Goal: Communication & Community: Share content

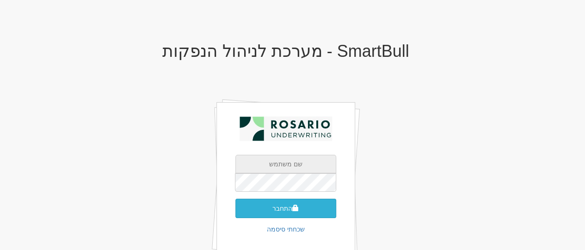
type input "[PERSON_NAME][EMAIL_ADDRESS][DOMAIN_NAME]"
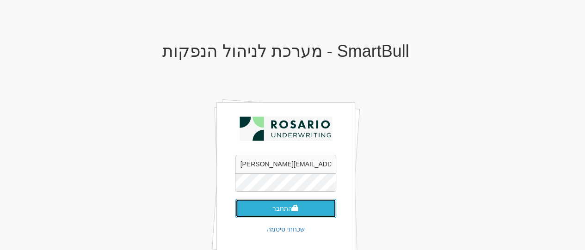
click at [275, 201] on button "התחבר" at bounding box center [285, 208] width 101 height 19
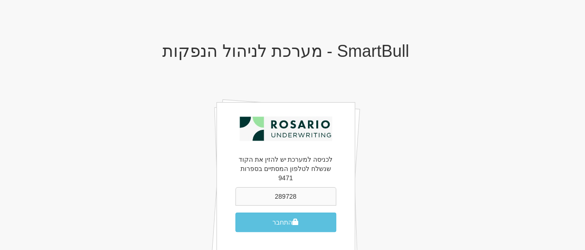
type input "289728"
click at [235, 213] on button "התחבר" at bounding box center [285, 222] width 101 height 19
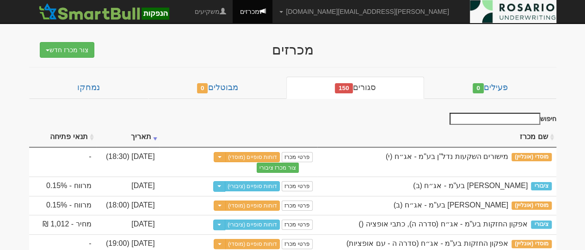
scroll to position [46, 0]
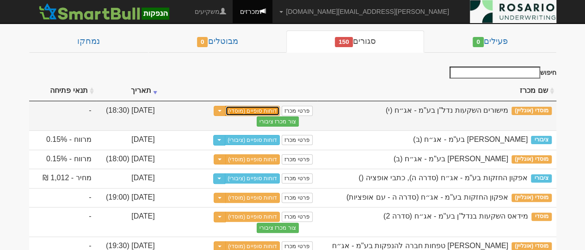
click at [259, 110] on link "דוחות סופיים (מוסדי)" at bounding box center [252, 111] width 55 height 10
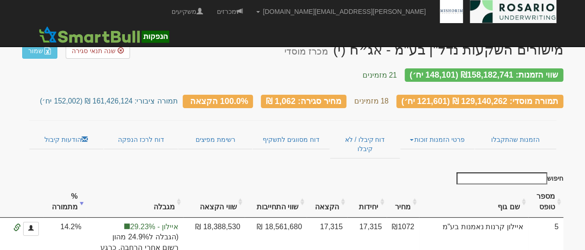
click at [72, 130] on link "הודעות קיבול" at bounding box center [66, 139] width 74 height 19
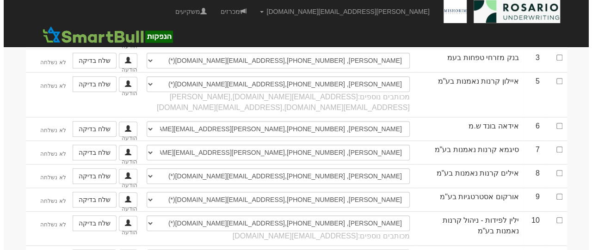
scroll to position [51, 0]
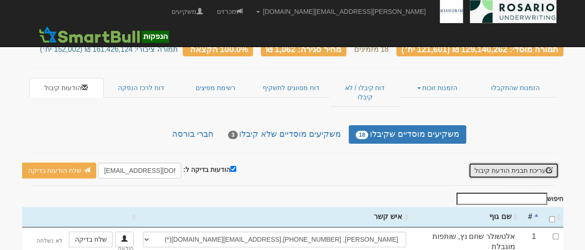
click at [544, 163] on button "עריכת תבנית הודעת קיבול" at bounding box center [513, 171] width 90 height 16
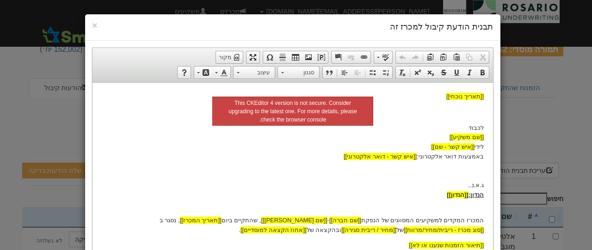
scroll to position [62, 0]
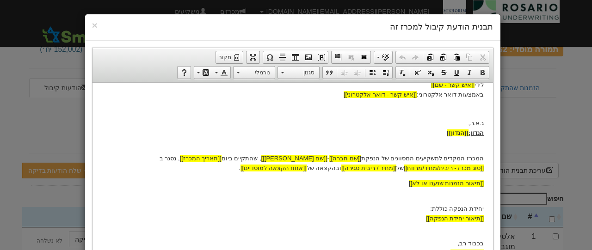
click at [403, 138] on body "[[תאריך נוכחי]] לכבוד [[שם משקיע]] לידי [[איש קשר - שם]] באמצעות דואר אלקטרוני:…" at bounding box center [292, 144] width 382 height 228
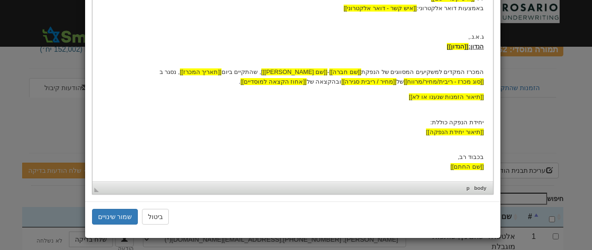
scroll to position [0, 0]
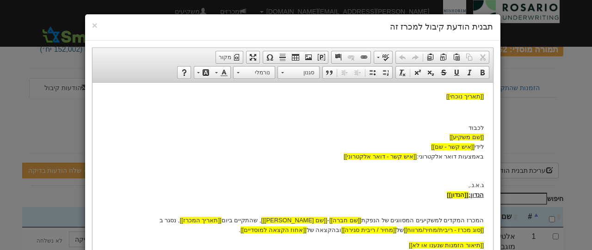
click at [516, 110] on div "× תבנית הודעת קיבול למכרז זה עורך טקסט עשיר, template_body סרגלי כלים של העורך …" at bounding box center [296, 125] width 592 height 250
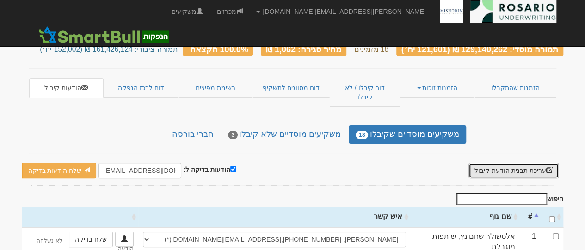
click at [504, 163] on button "עריכת תבנית הודעת קיבול" at bounding box center [513, 171] width 90 height 16
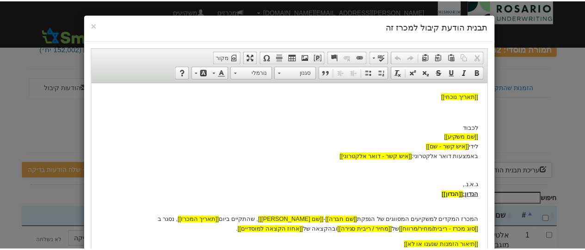
scroll to position [148, 0]
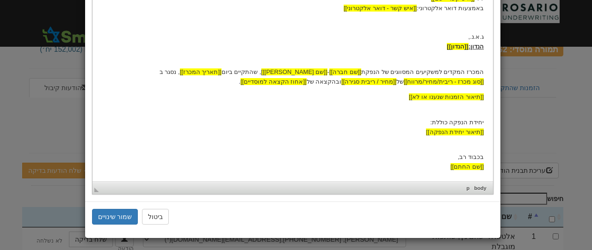
click at [540, 109] on div "× תבנית הודעת קיבול למכרז זה עורך טקסט עשיר, template_body סרגלי כלים של העורך …" at bounding box center [296, 125] width 592 height 250
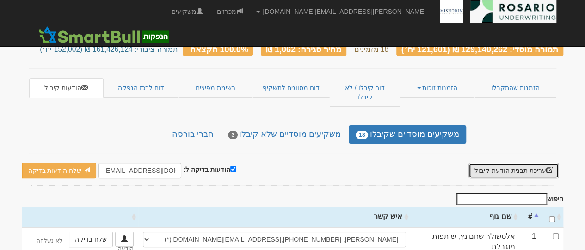
scroll to position [0, 0]
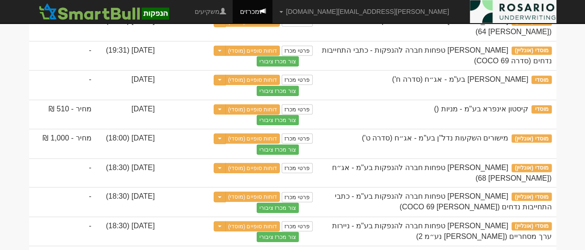
scroll to position [1294, 0]
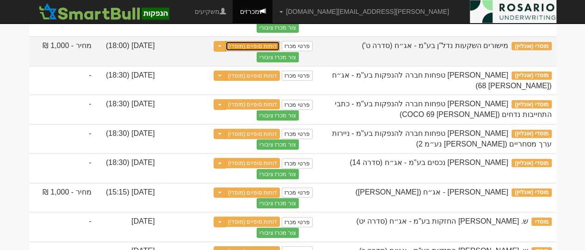
click at [274, 51] on link "דוחות סופיים (מוסדי)" at bounding box center [252, 46] width 55 height 10
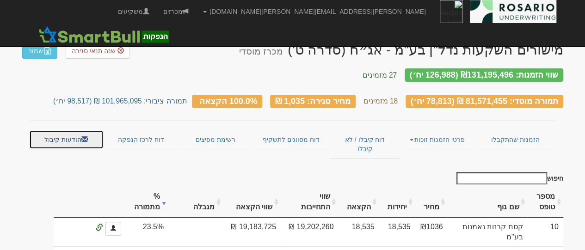
click at [90, 130] on link "הודעות קיבול" at bounding box center [66, 139] width 74 height 19
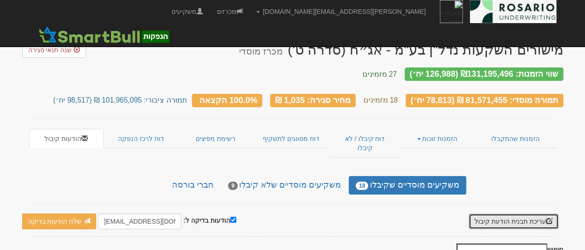
click at [485, 214] on button "עריכת תבנית הודעת קיבול" at bounding box center [513, 222] width 90 height 16
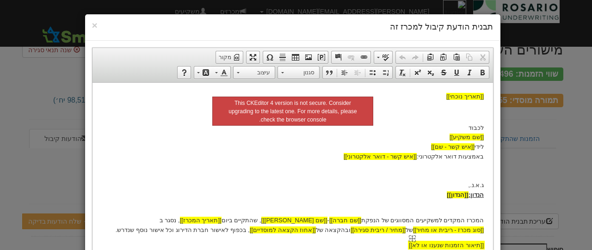
scroll to position [62, 0]
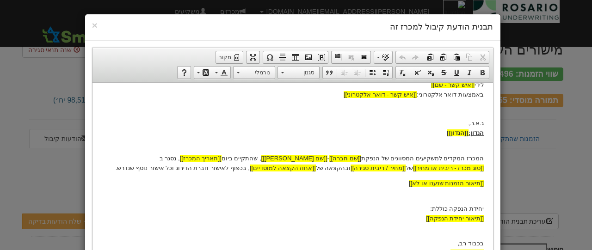
click at [416, 202] on body "[[תאריך נוכחי]] לכבוד [[שם משקיע]] לידי [[איש קשר - שם]] באמצעות דואר אלקטרוני:…" at bounding box center [292, 144] width 382 height 228
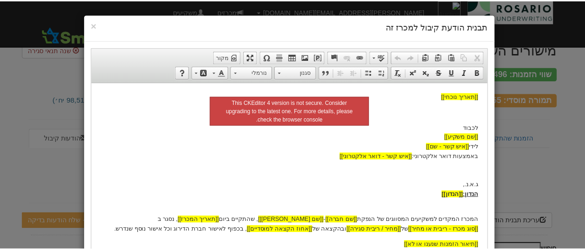
scroll to position [148, 0]
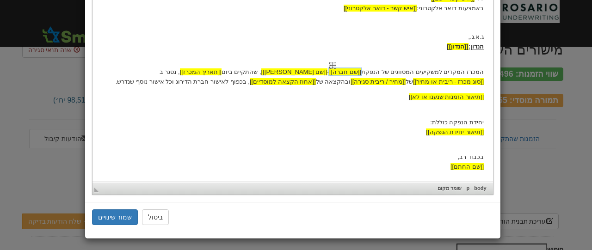
click at [358, 69] on span "[[שם חברה]]" at bounding box center [345, 71] width 32 height 7
click at [266, 74] on p "המכרז המקדים למשקיעים המסווגים של הנפקת [[שם חברה]] - [[שם נייר מונפק]] , שהתקי…" at bounding box center [292, 72] width 382 height 29
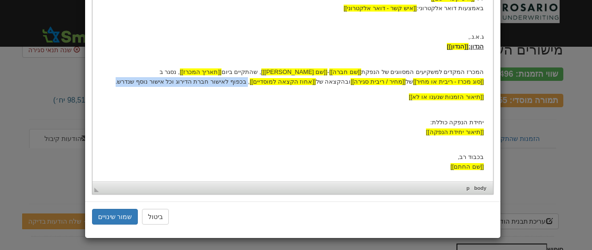
drag, startPoint x: 205, startPoint y: 83, endPoint x: 337, endPoint y: 81, distance: 131.8
click at [337, 81] on p "המכרז המקדים למשקיעים המסווגים של הנפקת [[שם חברה]] - [[שם נייר מונפק]] , שהתקי…" at bounding box center [292, 72] width 382 height 29
copy p "בכפוף לאישור חברת הדירוג וכל אישור נוסף שנדרש."
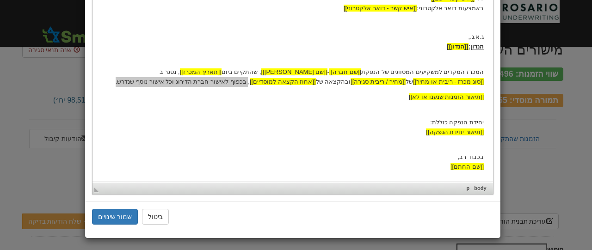
click at [565, 148] on div "× תבנית הודעת קיבול למכרז זה עורך טקסט עשיר, template_body סרגלי כלים של העורך …" at bounding box center [296, 125] width 592 height 250
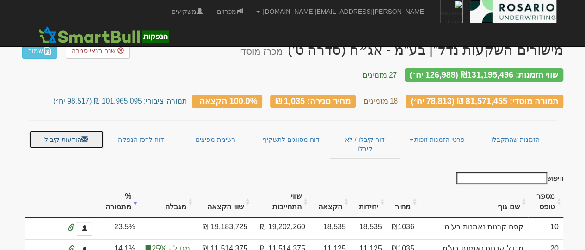
click at [75, 130] on link "הודעות קיבול" at bounding box center [66, 139] width 74 height 19
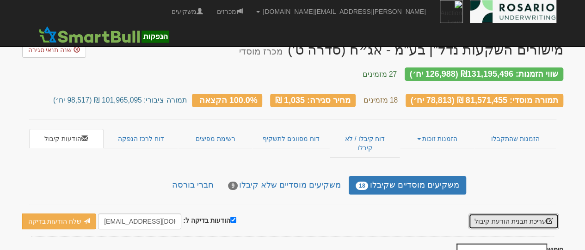
click at [498, 214] on button "עריכת תבנית הודעת קיבול" at bounding box center [513, 222] width 90 height 16
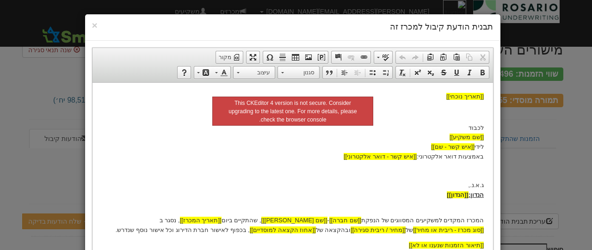
scroll to position [62, 0]
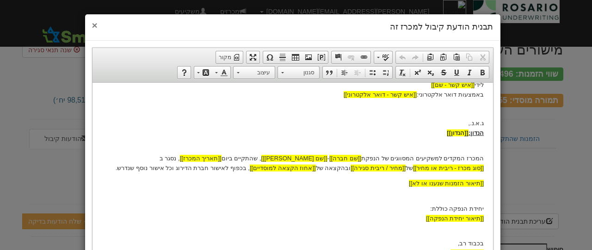
click at [96, 26] on span "×" at bounding box center [95, 25] width 6 height 11
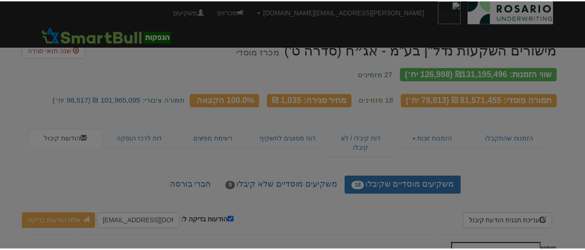
scroll to position [0, 0]
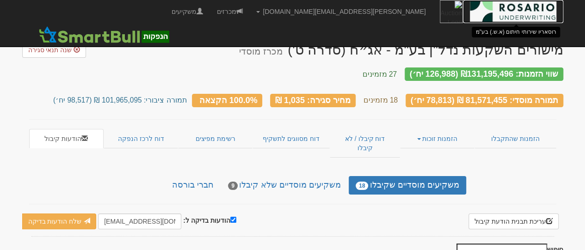
click at [514, 15] on img at bounding box center [513, 11] width 86 height 23
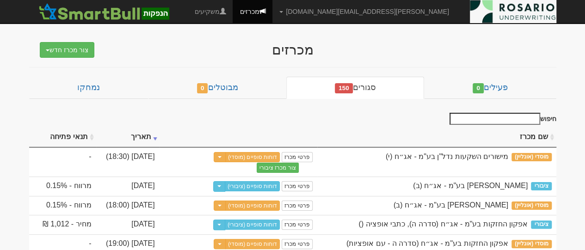
scroll to position [46, 0]
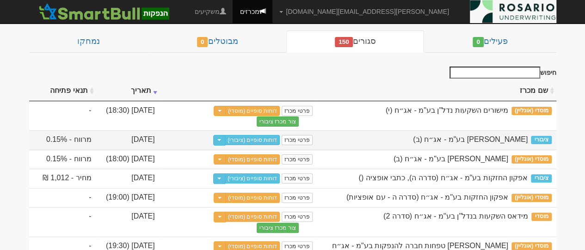
click at [262, 145] on td "פרטי מכרז דוחות סופיים (ציבורי) Toggle Dropdown שכפל מכרז" at bounding box center [238, 139] width 158 height 19
click at [263, 140] on link "דוחות סופיים (ציבורי)" at bounding box center [252, 140] width 55 height 10
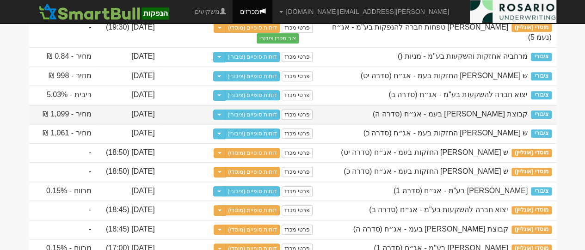
scroll to position [370, 0]
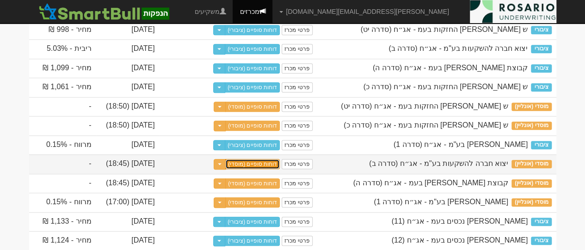
click at [258, 169] on link "דוחות סופיים (מוסדי)" at bounding box center [252, 164] width 55 height 10
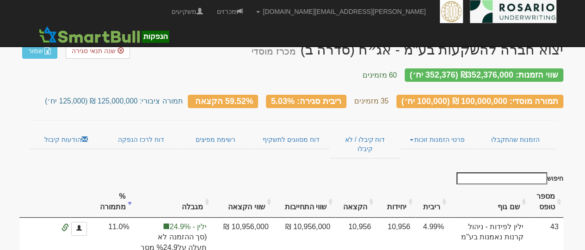
click at [71, 130] on link "הודעות קיבול" at bounding box center [66, 139] width 74 height 19
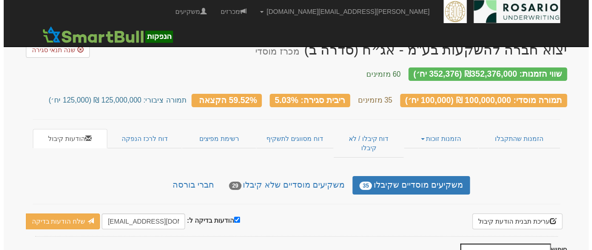
scroll to position [46, 0]
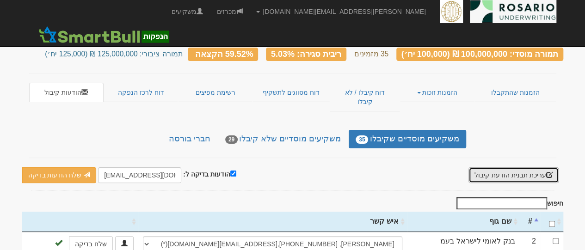
click at [507, 167] on button "עריכת תבנית הודעת קיבול" at bounding box center [513, 175] width 90 height 16
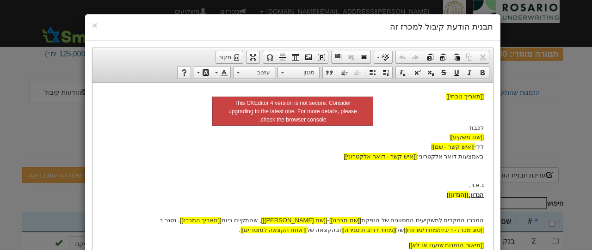
scroll to position [62, 0]
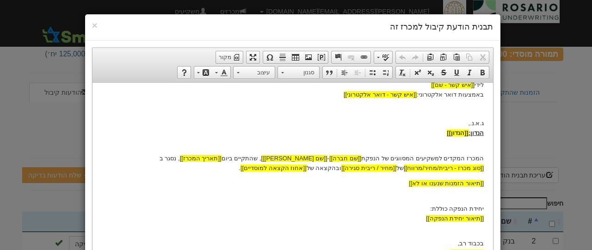
click at [377, 161] on p "המכרז המקדים למשקיעים המסווגים של הנפקת [[שם חברה]] - [[שם נייר מונפק]] , שהתקי…" at bounding box center [292, 158] width 382 height 29
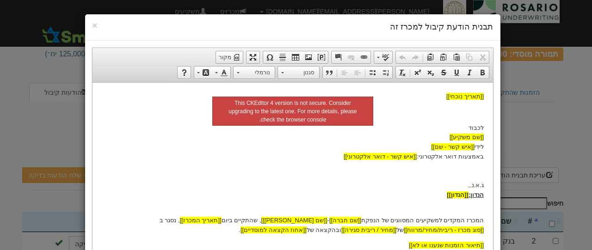
scroll to position [0, 0]
click at [377, 161] on p "לכבוד [[שם משקיע]] לידי [[איש קשר - שם]] באמצעות דואר אלקטרוני: [[איש קשר - דוא…" at bounding box center [292, 161] width 382 height 77
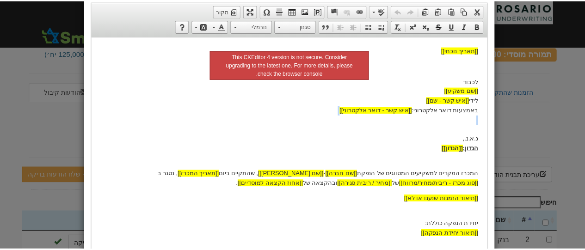
scroll to position [139, 0]
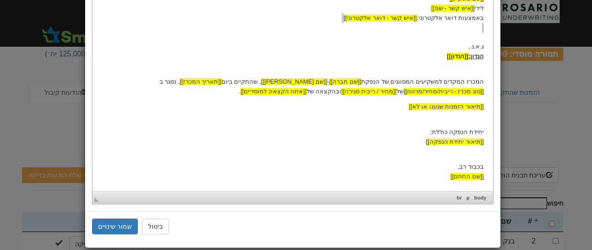
click at [558, 118] on div "× תבנית הודעת קיבול למכרז זה עורך טקסט עשיר, template_body סרגלי כלים של העורך …" at bounding box center [296, 125] width 592 height 250
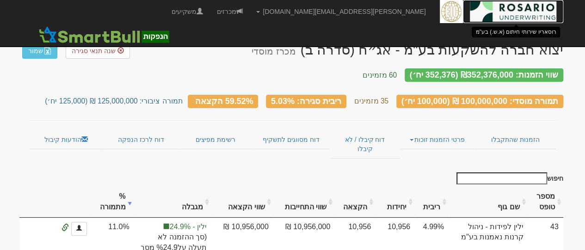
click at [529, 11] on img at bounding box center [513, 11] width 86 height 23
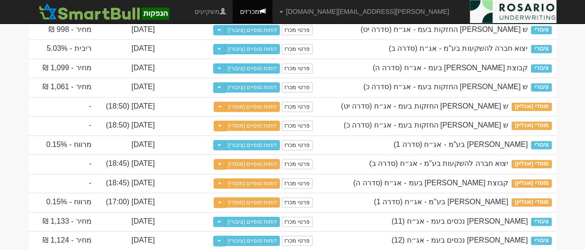
scroll to position [462, 0]
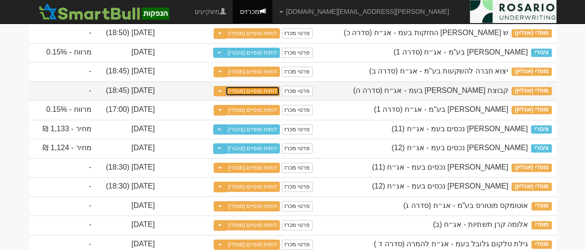
click at [259, 96] on link "דוחות סופיים (מוסדי)" at bounding box center [252, 91] width 55 height 10
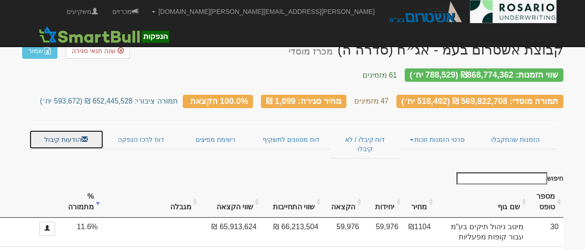
click at [86, 136] on span at bounding box center [84, 139] width 6 height 6
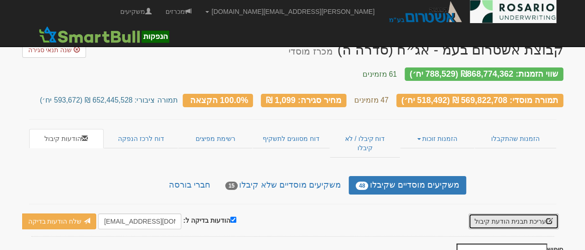
click at [485, 214] on button "עריכת תבנית הודעת קיבול" at bounding box center [513, 222] width 90 height 16
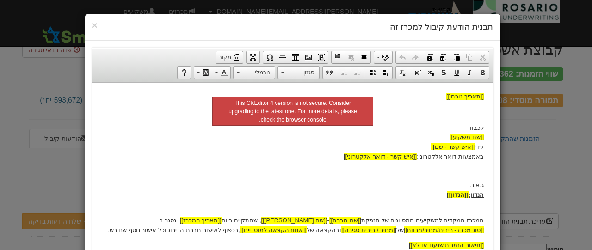
click at [287, 231] on p "המכרז המקדים למשקיעים המסווגים של הנפקת [[שם חברה]] - [[שם נייר מונפק]] , שהתקי…" at bounding box center [292, 220] width 382 height 29
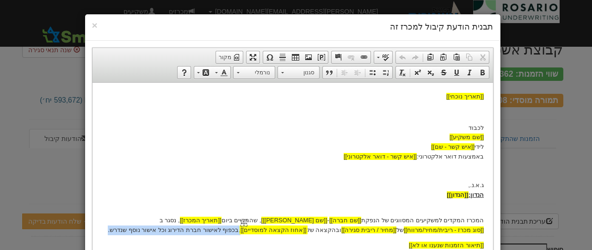
drag, startPoint x: 204, startPoint y: 229, endPoint x: 339, endPoint y: 232, distance: 135.5
click at [339, 232] on p "המכרז המקדים למשקיעים המסווגים של הנפקת [[שם חברה]] - [[שם נייר מונפק]] , שהתקי…" at bounding box center [292, 220] width 382 height 29
copy p ",בכפוף לאישור חברת הדירוג וכל אישור נוסף שנדרש."
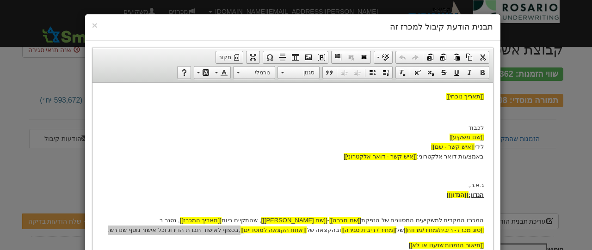
click at [552, 170] on div "× תבנית הודעת קיבול למכרז זה עורך טקסט עשיר, template_body סרגלי כלים של העורך …" at bounding box center [296, 125] width 592 height 250
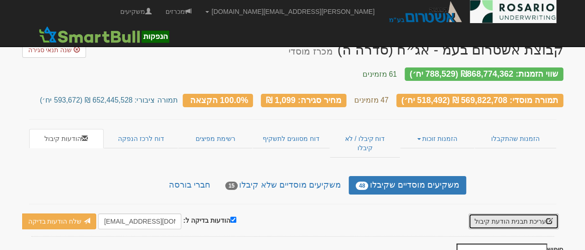
scroll to position [185, 0]
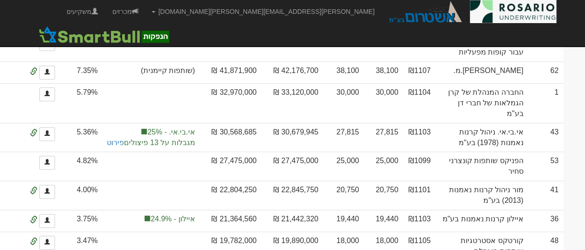
scroll to position [462, 0]
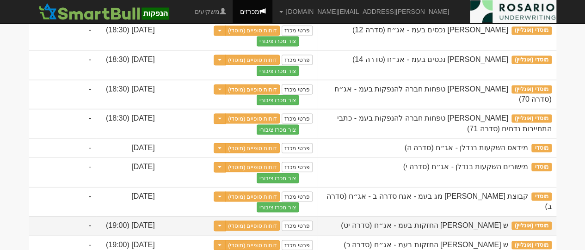
scroll to position [925, 0]
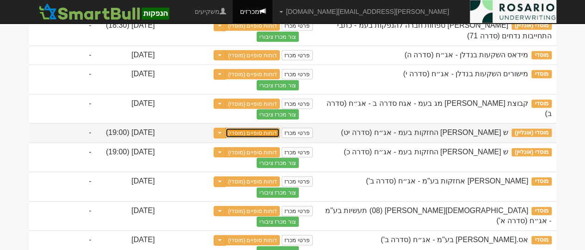
click at [273, 138] on link "דוחות סופיים (מוסדי)" at bounding box center [252, 133] width 55 height 10
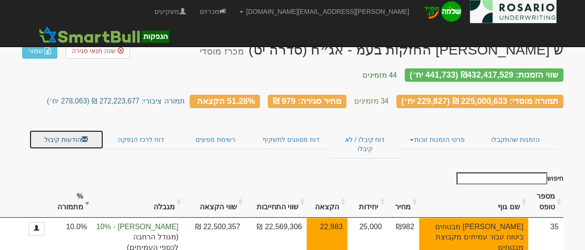
click at [63, 139] on link "הודעות קיבול" at bounding box center [66, 139] width 74 height 19
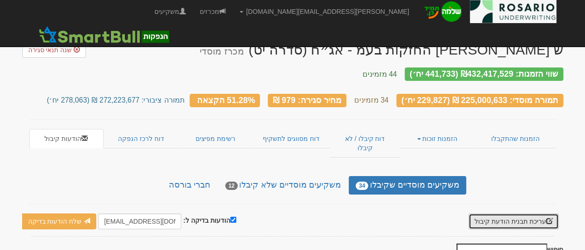
click at [503, 214] on button "עריכת תבנית הודעת קיבול" at bounding box center [513, 222] width 90 height 16
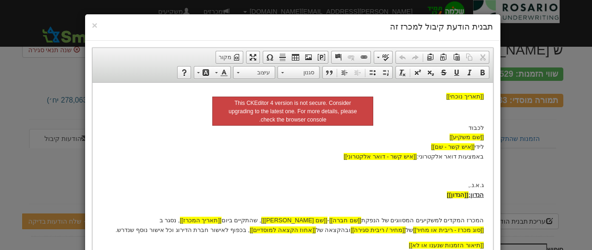
scroll to position [46, 0]
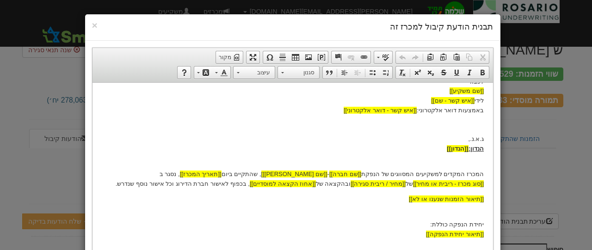
click at [562, 153] on div "× תבנית הודעת קיבול למכרז זה עורך טקסט עשיר, template_body סרגלי כלים של העורך …" at bounding box center [296, 125] width 592 height 250
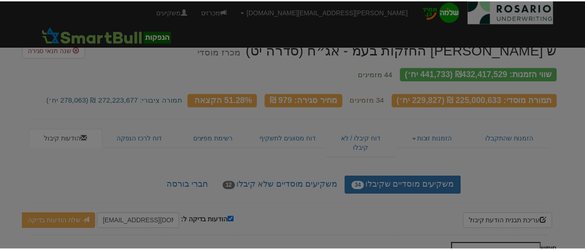
scroll to position [0, 0]
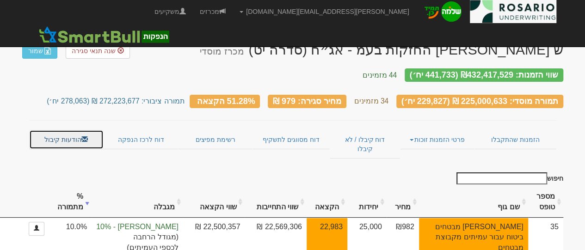
click at [87, 130] on link "הודעות קיבול" at bounding box center [66, 139] width 74 height 19
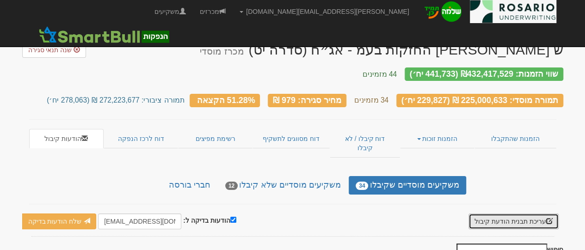
click at [500, 214] on button "עריכת תבנית הודעת קיבול" at bounding box center [513, 222] width 90 height 16
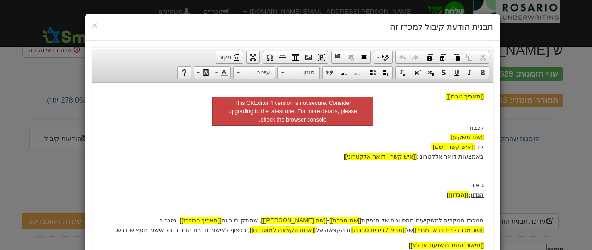
drag, startPoint x: 542, startPoint y: 166, endPoint x: 543, endPoint y: 158, distance: 8.0
click at [543, 165] on div "× תבנית הודעת קיבול למכרז זה עורך טקסט עשיר, template_body סרגלי כלים של העורך …" at bounding box center [296, 125] width 592 height 250
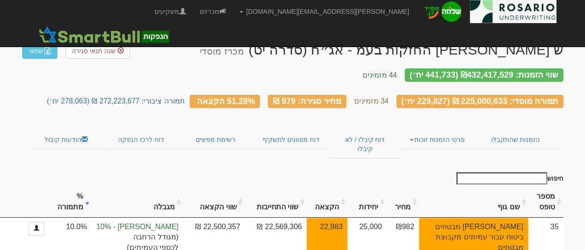
click at [538, 172] on input "חיפוש" at bounding box center [501, 178] width 91 height 12
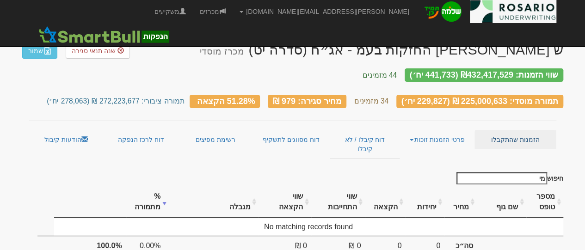
type input "מ"
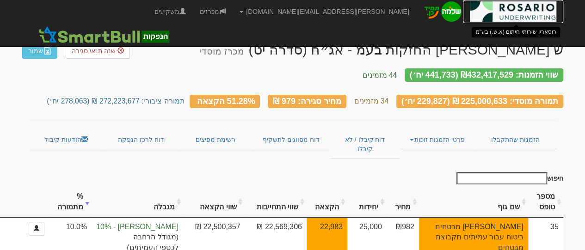
click at [511, 13] on img at bounding box center [513, 11] width 86 height 23
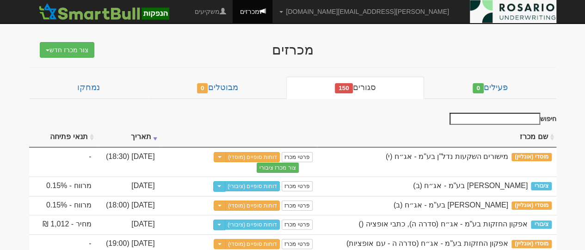
click at [478, 116] on input "חיפוש" at bounding box center [494, 119] width 91 height 12
click at [479, 113] on input "חיפוש" at bounding box center [494, 119] width 91 height 12
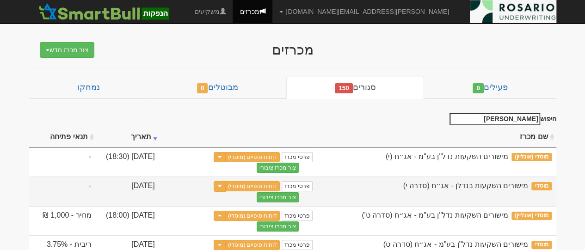
scroll to position [46, 0]
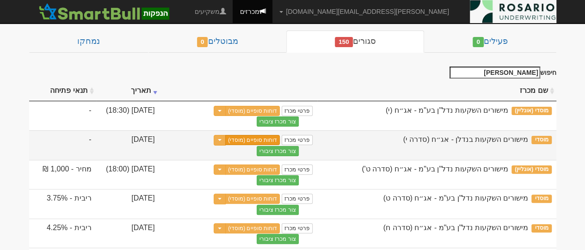
type input "[PERSON_NAME]"
click at [251, 141] on link "דוחות סופיים (מוסדי)" at bounding box center [252, 140] width 55 height 10
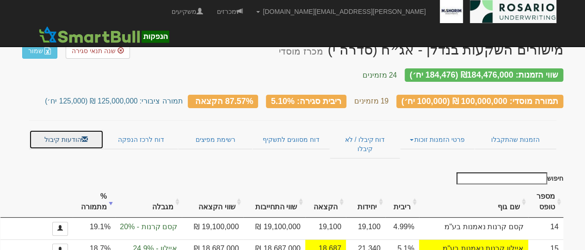
click at [56, 130] on link "הודעות קיבול" at bounding box center [66, 139] width 74 height 19
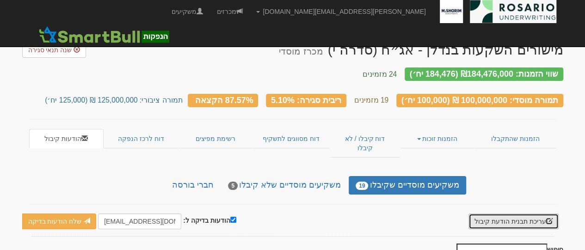
click at [509, 214] on button "עריכת תבנית הודעת קיבול" at bounding box center [513, 222] width 90 height 16
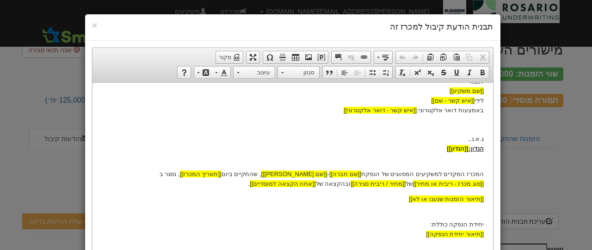
scroll to position [62, 0]
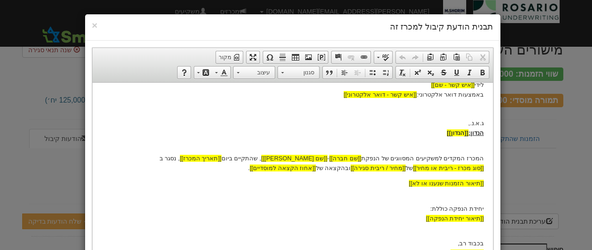
click at [549, 159] on div "× תבנית הודעת קיבול למכרז זה עורך טקסט עשיר, template_body סרגלי כלים של העורך …" at bounding box center [296, 125] width 592 height 250
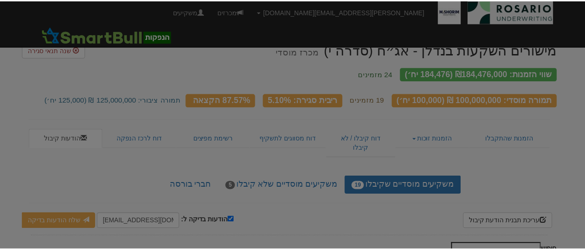
scroll to position [0, 0]
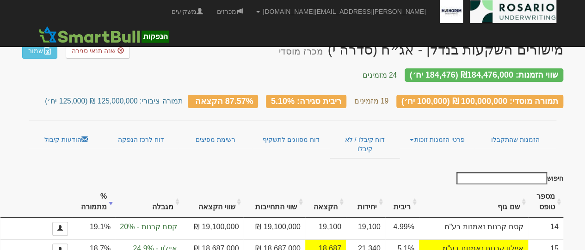
scroll to position [46, 0]
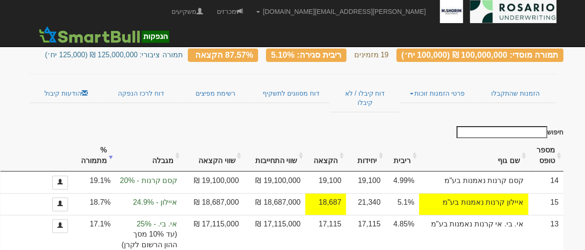
click at [488, 126] on input "חיפוש" at bounding box center [501, 132] width 91 height 12
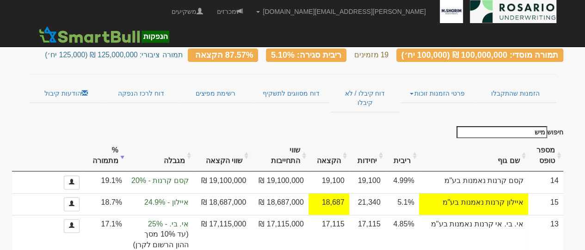
scroll to position [42, 0]
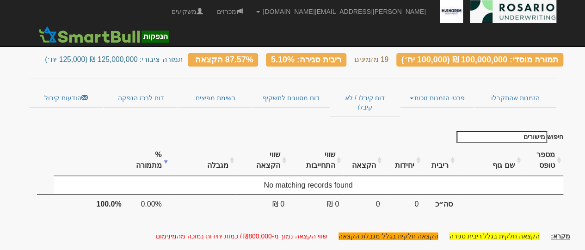
click at [530, 131] on input "מישורים" at bounding box center [501, 137] width 91 height 12
click at [531, 131] on input "מישורים" at bounding box center [501, 137] width 91 height 12
type input "מישורים"
click at [537, 15] on img at bounding box center [513, 11] width 86 height 23
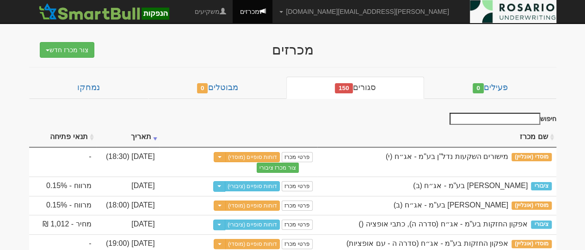
click at [499, 114] on input "חיפוש" at bounding box center [494, 119] width 91 height 12
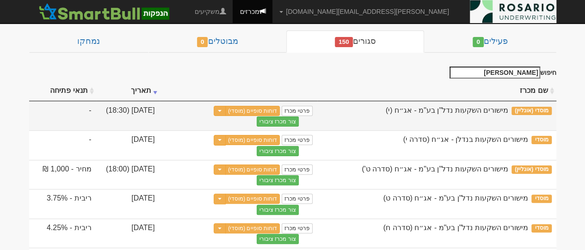
scroll to position [92, 0]
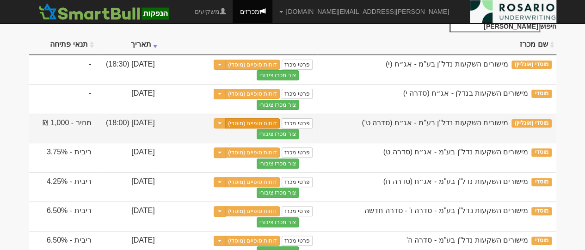
type input "מישורי"
click at [251, 122] on link "דוחות סופיים (מוסדי)" at bounding box center [252, 123] width 55 height 10
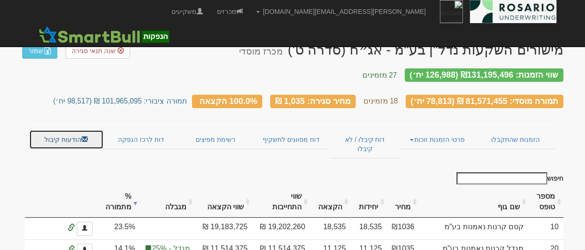
click at [75, 130] on link "הודעות קיבול" at bounding box center [66, 139] width 74 height 19
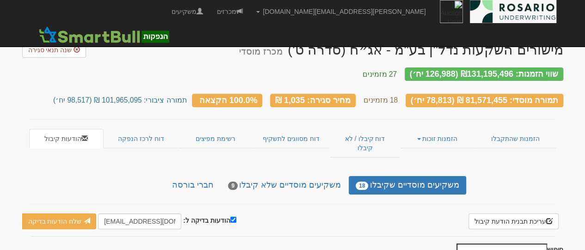
scroll to position [46, 0]
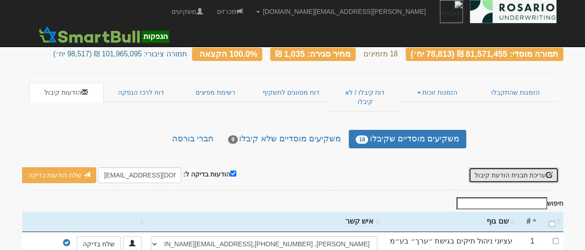
click at [499, 167] on button "עריכת תבנית הודעת קיבול" at bounding box center [513, 175] width 90 height 16
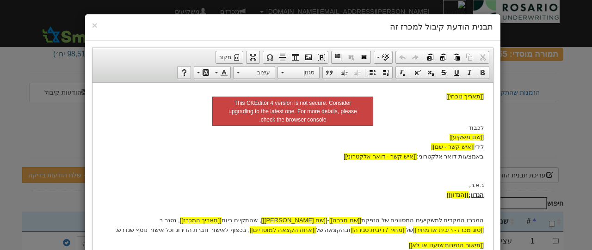
click at [537, 108] on div "× תבנית הודעת קיבול למכרז זה עורך טקסט עשיר, template_body סרגלי כלים של העורך …" at bounding box center [296, 125] width 592 height 250
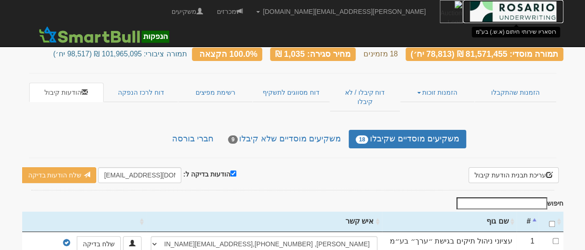
click at [535, 6] on img at bounding box center [513, 11] width 86 height 23
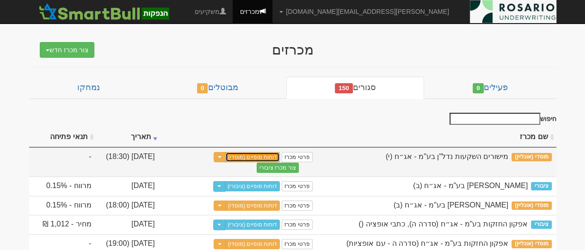
click at [247, 157] on link "דוחות סופיים (מוסדי)" at bounding box center [252, 157] width 55 height 10
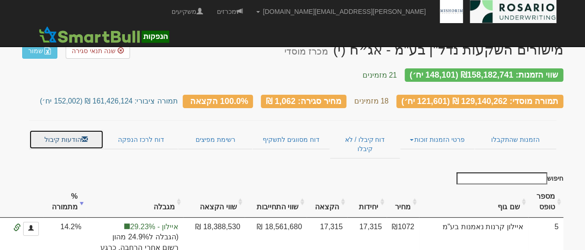
click at [83, 135] on link "הודעות קיבול" at bounding box center [66, 139] width 74 height 19
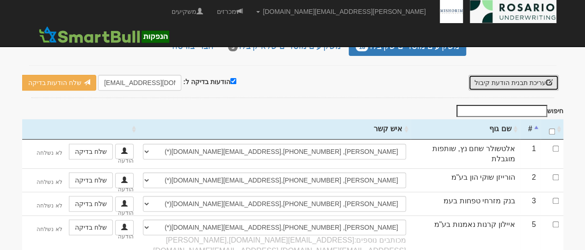
click at [515, 75] on button "עריכת תבנית הודעת קיבול" at bounding box center [513, 83] width 90 height 16
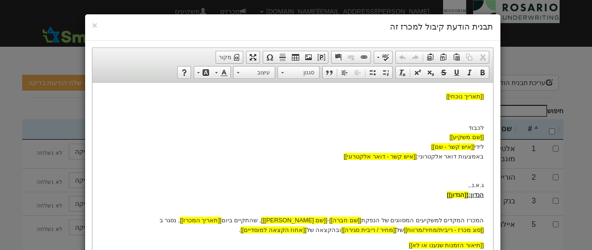
scroll to position [46, 0]
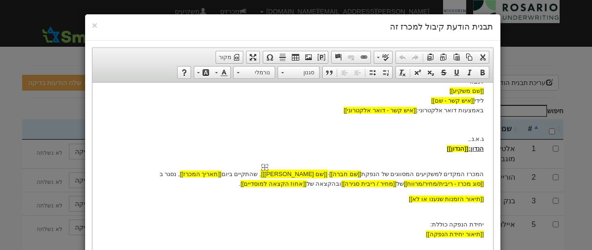
click at [329, 178] on body "[[תאריך נוכחי]] לכבוד [[שם משקיע]] לידי [[איש קשר - שם]] באמצעות דואר אלקטרוני:…" at bounding box center [292, 159] width 382 height 228
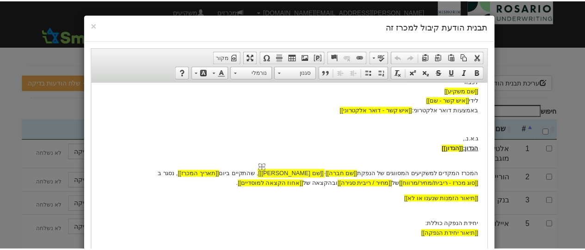
scroll to position [0, 0]
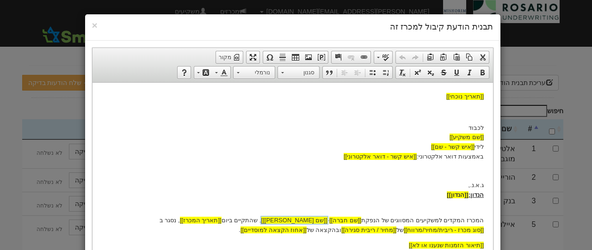
click at [584, 159] on div "× תבנית הודעת קיבול למכרז זה עורך טקסט עשיר, template_body סרגלי כלים של העורך …" at bounding box center [296, 125] width 592 height 250
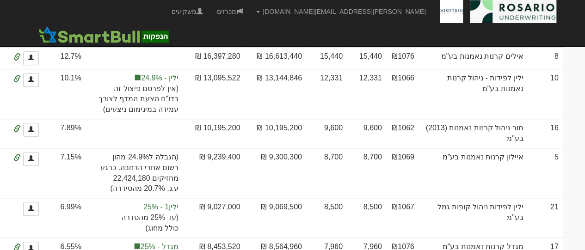
scroll to position [509, 0]
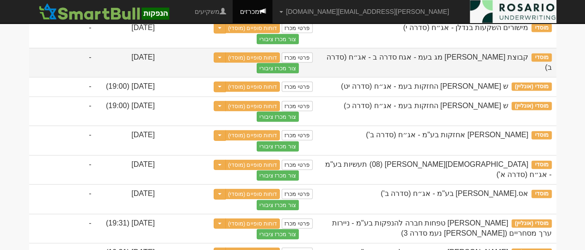
scroll to position [832, 0]
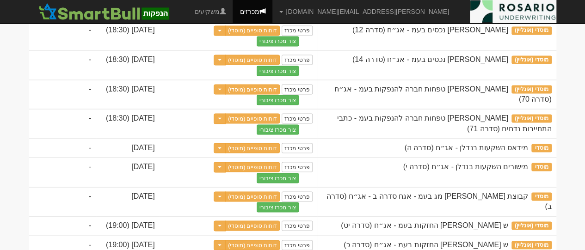
click at [249, 6] on link "דוחות סופיים (מוסדי)" at bounding box center [252, 1] width 55 height 10
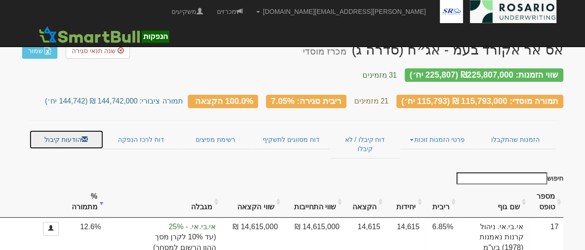
click at [61, 130] on link "הודעות קיבול" at bounding box center [66, 139] width 74 height 19
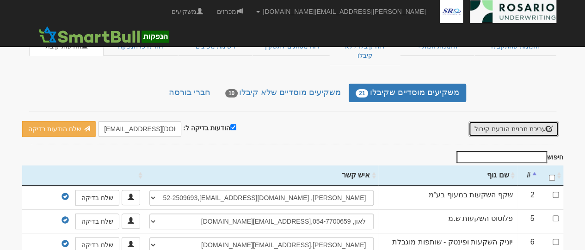
click at [478, 121] on button "עריכת תבנית הודעת קיבול" at bounding box center [513, 129] width 90 height 16
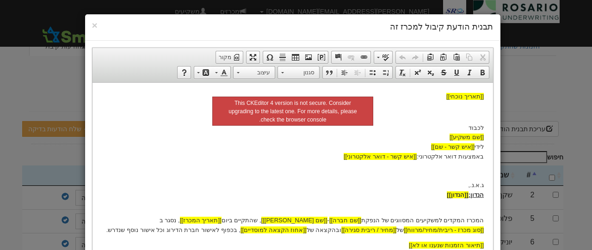
scroll to position [46, 0]
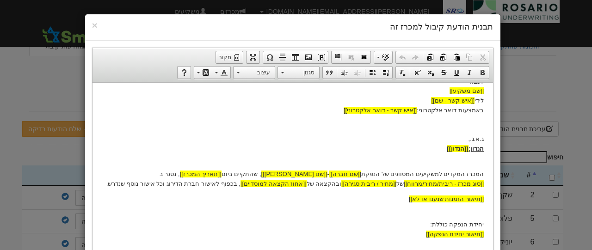
click at [560, 80] on div "× תבנית הודעת קיבול למכרז זה עורך טקסט עשיר, template_body סרגלי כלים של העורך …" at bounding box center [296, 125] width 592 height 250
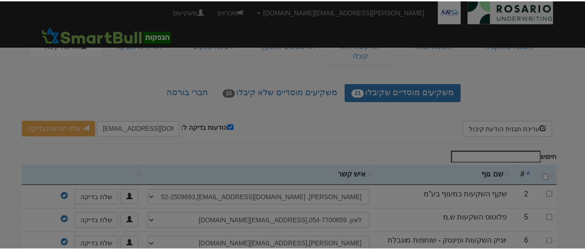
scroll to position [0, 0]
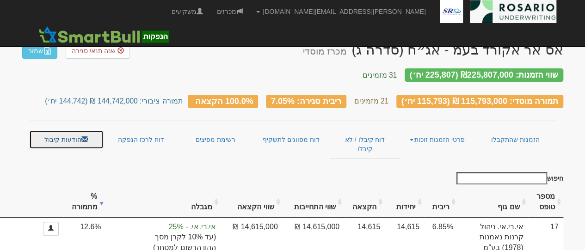
click at [69, 130] on link "הודעות קיבול" at bounding box center [66, 139] width 74 height 19
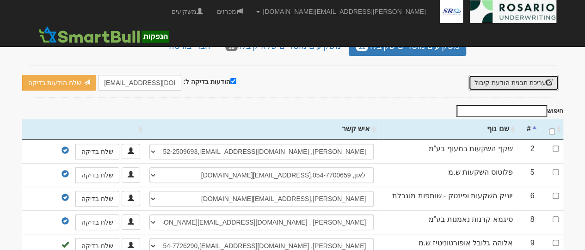
click at [518, 75] on button "עריכת תבנית הודעת קיבול" at bounding box center [513, 83] width 90 height 16
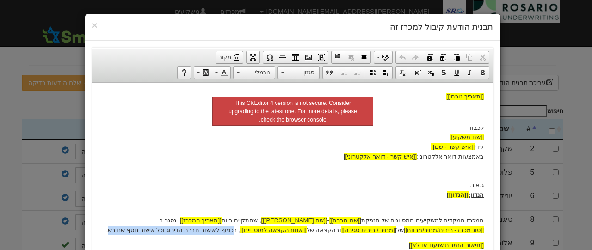
drag, startPoint x: 219, startPoint y: 229, endPoint x: 333, endPoint y: 229, distance: 114.7
click at [333, 229] on p "המכרז המקדים למשקיעים המסווגים של הנפקת [[שם חברה]] - [[שם נייר מונפק]] , שהתקי…" at bounding box center [292, 220] width 382 height 29
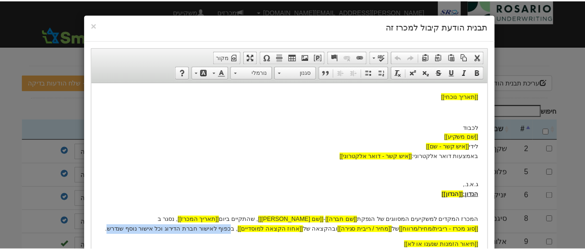
scroll to position [46, 0]
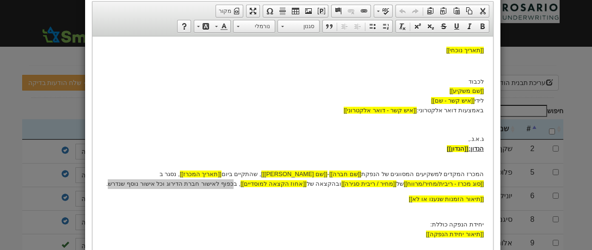
click at [582, 164] on div "× תבנית הודעת קיבול למכרז זה עורך טקסט עשיר, template_body סרגלי כלים של העורך …" at bounding box center [296, 125] width 592 height 250
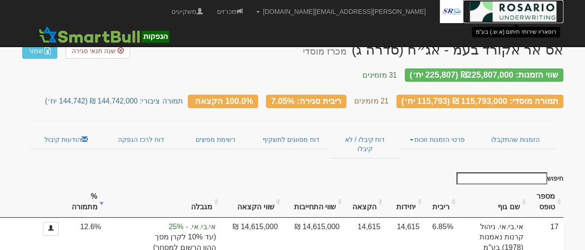
click at [521, 12] on img at bounding box center [513, 11] width 86 height 23
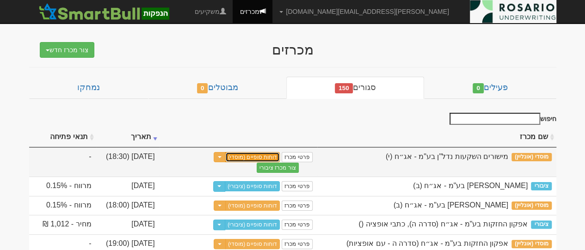
click at [257, 157] on link "דוחות סופיים (מוסדי)" at bounding box center [252, 157] width 55 height 10
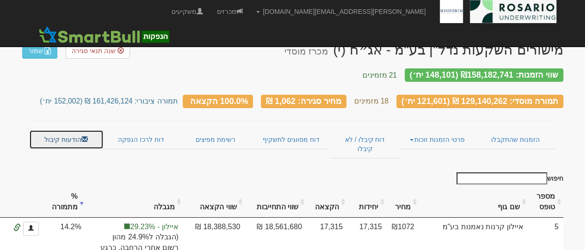
click at [64, 132] on link "הודעות קיבול" at bounding box center [66, 139] width 74 height 19
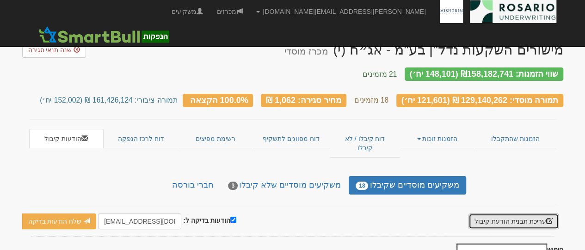
click at [517, 214] on button "עריכת תבנית הודעת קיבול" at bounding box center [513, 222] width 90 height 16
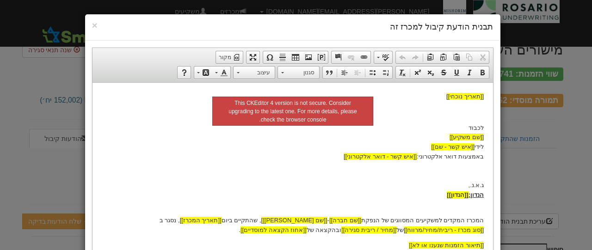
scroll to position [46, 0]
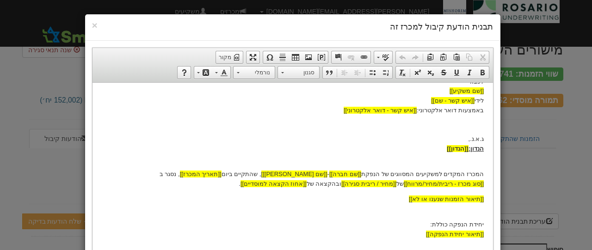
click at [336, 181] on body "[[תאריך נוכחי]] לכבוד [[שם משקיע]] לידי [[איש קשר - שם]] באמצעות דואר אלקטרוני:…" at bounding box center [292, 159] width 382 height 228
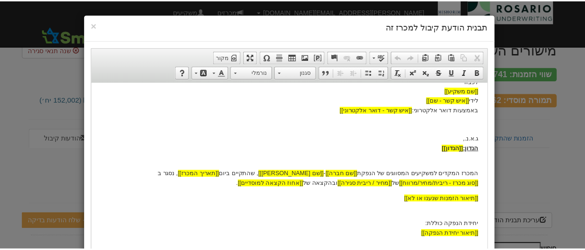
scroll to position [0, 0]
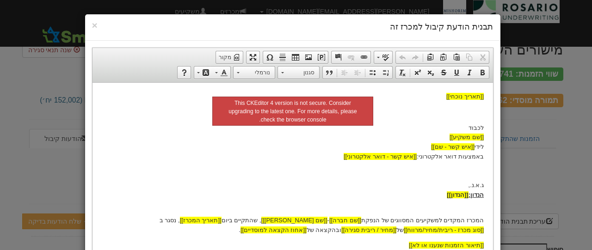
click at [548, 149] on div "× תבנית הודעת קיבול למכרז זה עורך טקסט עשיר, template_body סרגלי כלים של העורך …" at bounding box center [296, 125] width 592 height 250
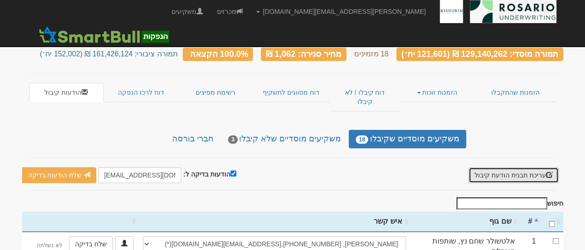
scroll to position [92, 0]
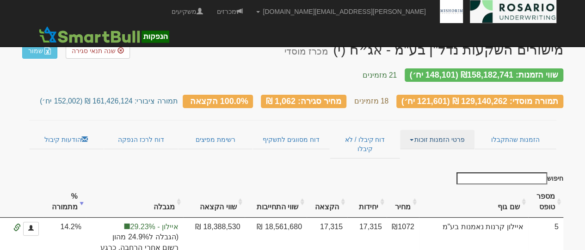
click at [437, 135] on link "פרטי הזמנות זוכות" at bounding box center [437, 139] width 74 height 19
click at [451, 152] on link "אנשי קשר וחשבונות" at bounding box center [437, 158] width 73 height 12
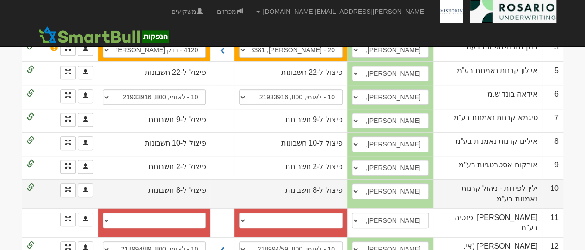
scroll to position [277, 0]
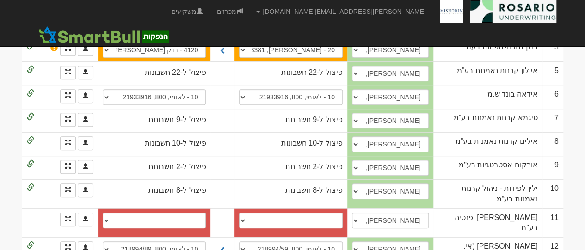
click at [574, 217] on body "tami@rosario-capital.co.il הגדרות חשבונות הנפקה תבניות הודעות קיבול X" at bounding box center [292, 93] width 585 height 740
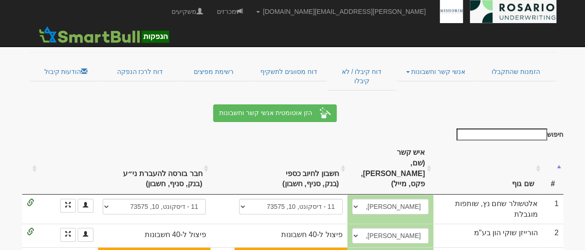
scroll to position [0, 0]
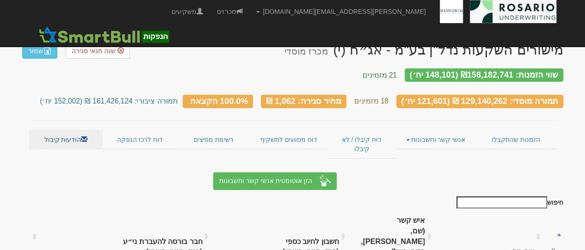
drag, startPoint x: 74, startPoint y: 119, endPoint x: 73, endPoint y: 123, distance: 4.7
click at [73, 130] on link "הודעות קיבול" at bounding box center [66, 139] width 74 height 19
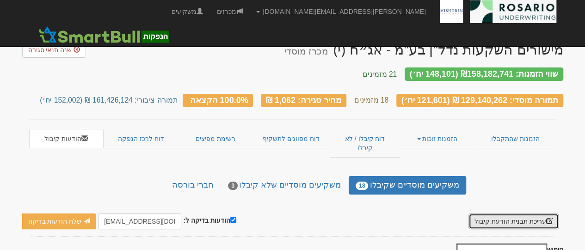
click at [517, 214] on button "עריכת תבנית הודעת קיבול" at bounding box center [513, 222] width 90 height 16
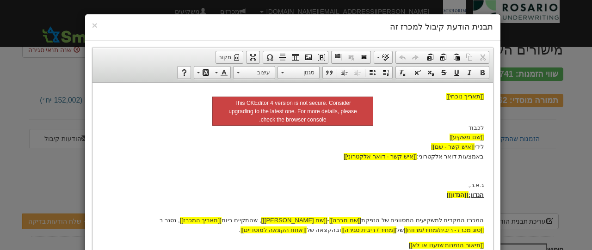
scroll to position [46, 0]
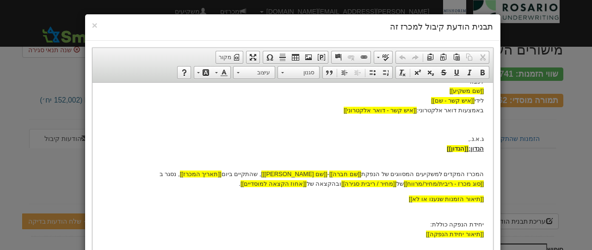
click at [570, 154] on div "× תבנית הודעת קיבול למכרז זה עורך טקסט עשיר, template_body סרגלי כלים של העורך …" at bounding box center [296, 125] width 592 height 250
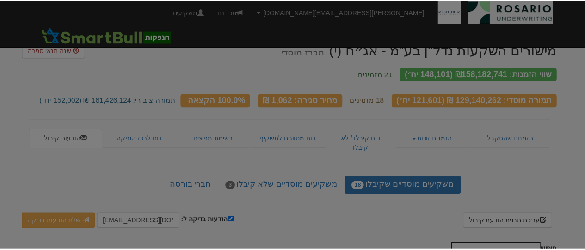
scroll to position [0, 0]
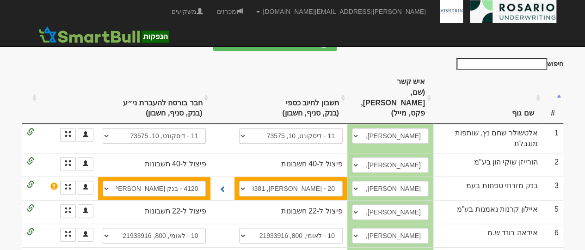
scroll to position [46, 0]
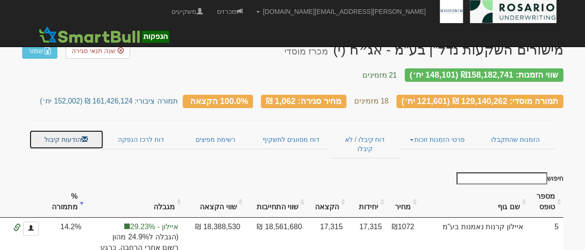
click at [77, 130] on link "הודעות קיבול" at bounding box center [66, 139] width 74 height 19
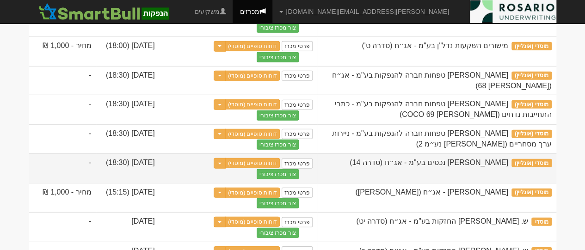
scroll to position [1572, 0]
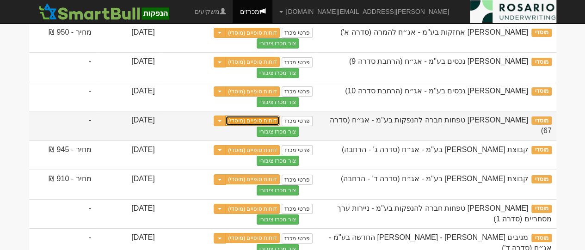
click at [260, 126] on link "דוחות סופיים (מוסדי)" at bounding box center [252, 121] width 55 height 10
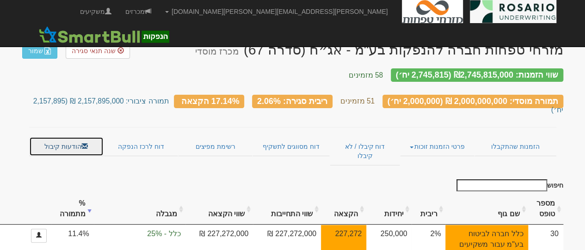
click at [65, 137] on link "הודעות קיבול" at bounding box center [66, 146] width 74 height 19
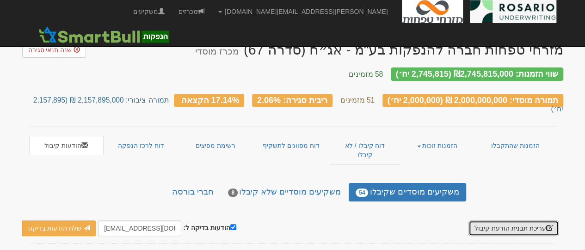
click at [493, 221] on button "עריכת תבנית הודעת קיבול" at bounding box center [513, 229] width 90 height 16
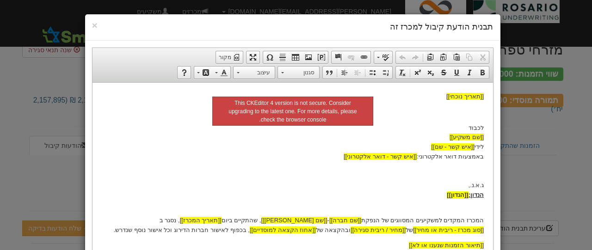
scroll to position [46, 0]
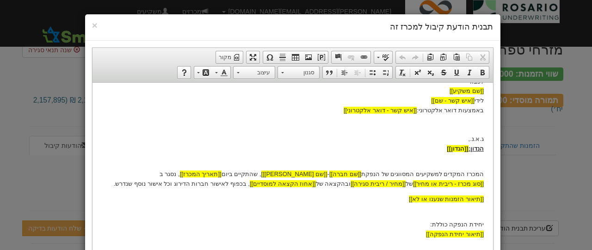
drag, startPoint x: 591, startPoint y: 56, endPoint x: 587, endPoint y: 12, distance: 44.1
click at [584, 56] on div "× תבנית הודעת קיבול למכרז זה עורך טקסט עשיר, template_body סרגלי כלים של העורך …" at bounding box center [296, 125] width 592 height 250
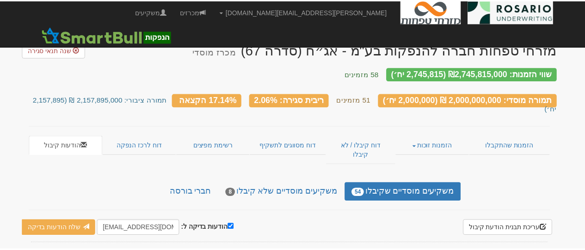
scroll to position [0, 0]
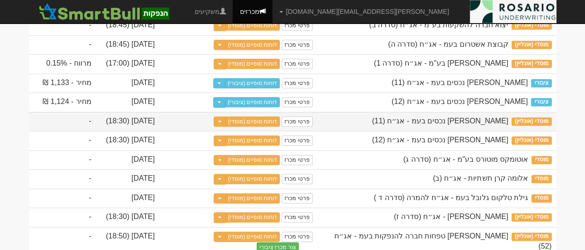
scroll to position [231, 0]
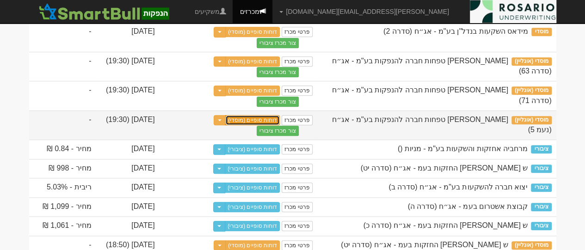
click at [266, 125] on link "דוחות סופיים (מוסדי)" at bounding box center [252, 120] width 55 height 10
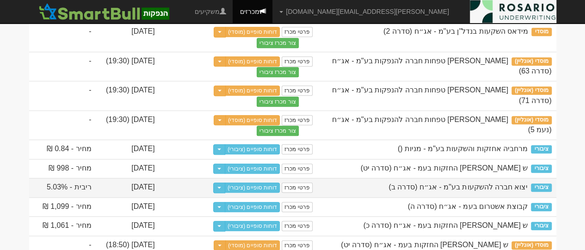
scroll to position [370, 0]
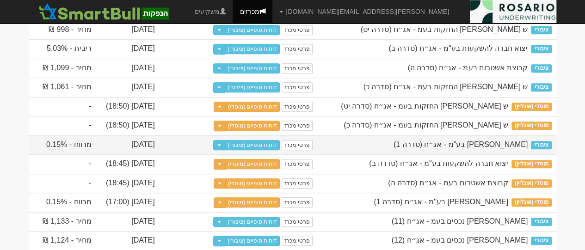
click at [263, 155] on td "פרטי מכרז דוחות סופיים (ציבורי) Toggle Dropdown שכפל מכרז" at bounding box center [238, 144] width 158 height 19
click at [260, 150] on link "דוחות סופיים (ציבורי)" at bounding box center [252, 145] width 55 height 10
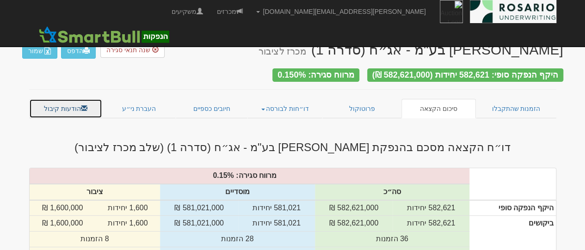
click at [79, 107] on link "הודעות קיבול" at bounding box center [66, 108] width 74 height 19
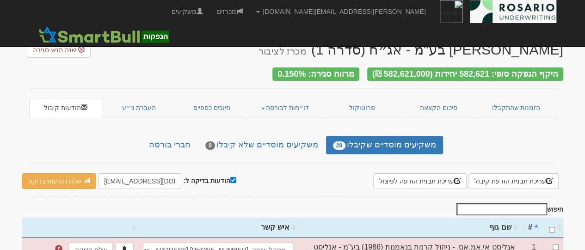
scroll to position [46, 0]
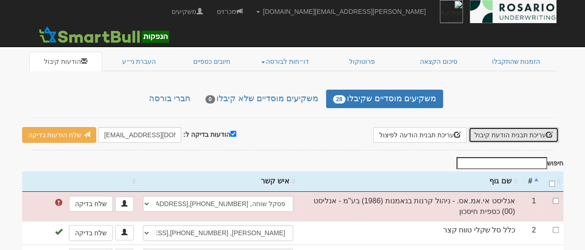
click at [511, 134] on button "עריכת תבנית הודעת קיבול" at bounding box center [513, 135] width 90 height 16
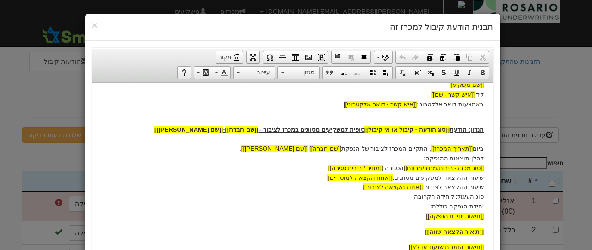
click at [580, 108] on div "× תבנית הודעת קיבול למכרז זה עורך טקסט עשיר, template_body סרגלי כלים של העורך …" at bounding box center [296, 125] width 592 height 250
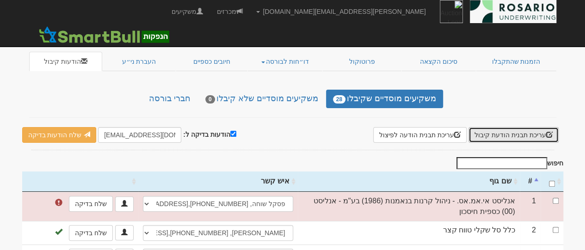
scroll to position [0, 0]
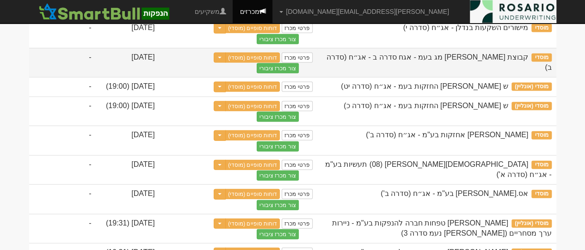
scroll to position [1017, 0]
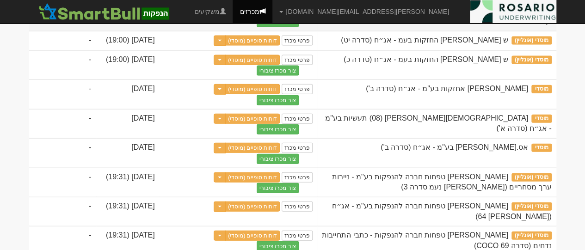
click at [260, 17] on link "דוחות סופיים (מוסדי)" at bounding box center [252, 11] width 55 height 10
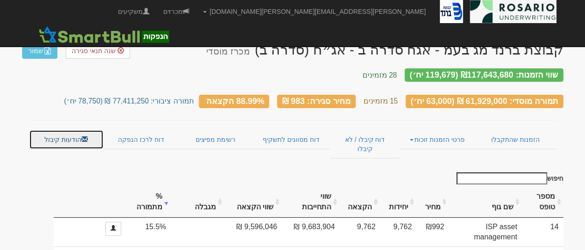
click at [61, 130] on link "הודעות קיבול" at bounding box center [66, 139] width 74 height 19
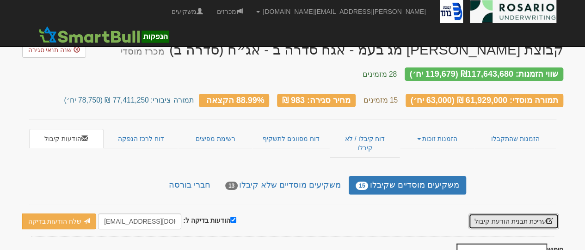
click at [492, 214] on button "עריכת תבנית הודעת קיבול" at bounding box center [513, 222] width 90 height 16
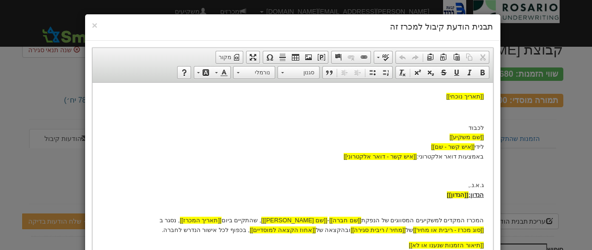
click at [283, 225] on p "המכרז המקדים למשקיעים המסווגים של הנפקת [[שם חברה]] - [[שם נייר מונפק]] , שהתקי…" at bounding box center [292, 220] width 382 height 29
drag, startPoint x: 254, startPoint y: 228, endPoint x: 336, endPoint y: 230, distance: 81.8
click at [336, 230] on p "המכרז המקדים למשקיעים המסווגים של הנפקת [[שם חברה]] - [[שם נייר מונפק]] , שהתקי…" at bounding box center [292, 220] width 382 height 29
copy p "בכפוף לכל אישור הנדרש לחברה."
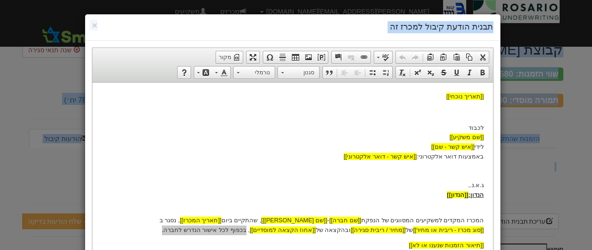
drag, startPoint x: 591, startPoint y: -1, endPoint x: 570, endPoint y: 38, distance: 45.3
click at [576, 19] on div "× תבנית הודעת קיבול למכרז זה עורך טקסט עשיר, template_body סרגלי כלים של העורך …" at bounding box center [296, 125] width 592 height 250
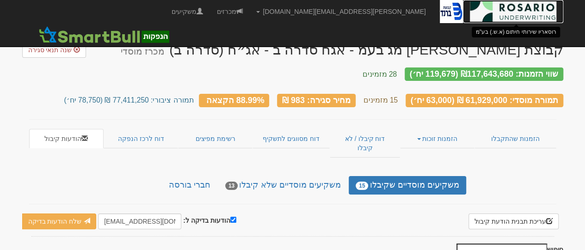
click at [527, 15] on img at bounding box center [513, 11] width 86 height 23
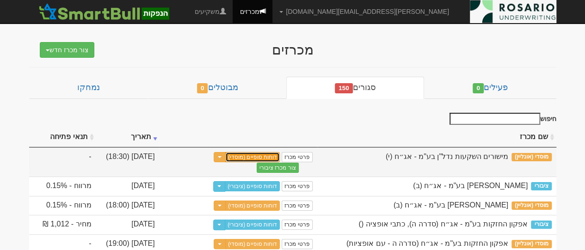
click at [264, 152] on link "דוחות סופיים (מוסדי)" at bounding box center [252, 157] width 55 height 10
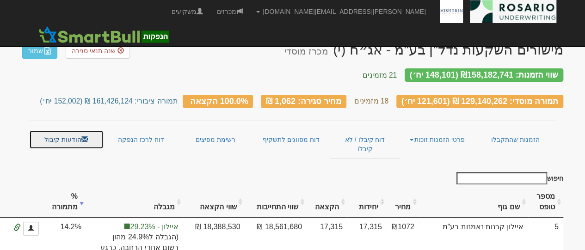
click at [70, 130] on link "הודעות קיבול" at bounding box center [66, 139] width 74 height 19
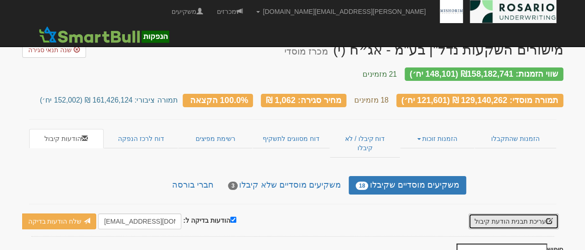
click at [509, 214] on button "עריכת תבנית הודעת קיבול" at bounding box center [513, 222] width 90 height 16
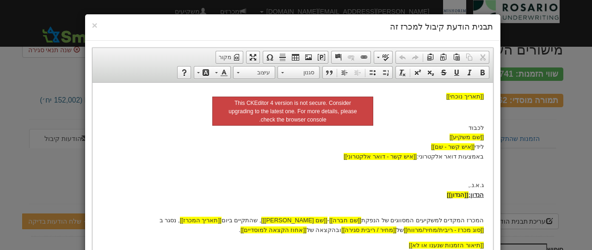
click at [323, 229] on p "המכרז המקדים למשקיעים המסווגים של הנפקת [[שם חברה]] - [[שם נייר מונפק]] , שהתקי…" at bounding box center [292, 220] width 382 height 29
click at [332, 233] on p "המכרז המקדים למשקיעים המסווגים של הנפקת [[שם חברה]] - [[שם נייר מונפק]] , שהתקי…" at bounding box center [292, 220] width 382 height 29
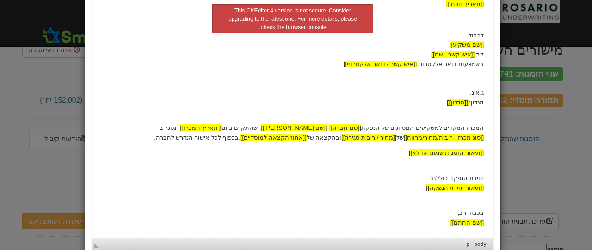
scroll to position [139, 0]
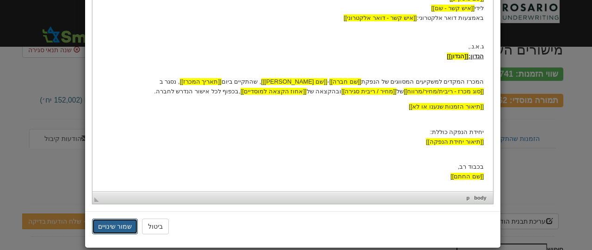
click at [124, 228] on button "שמור שינויים" at bounding box center [115, 227] width 46 height 16
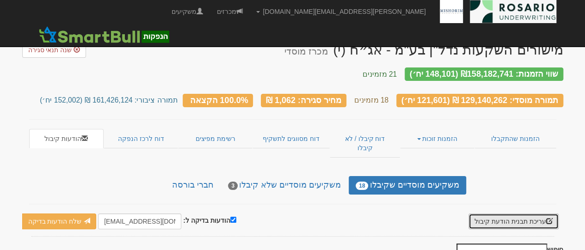
click at [514, 214] on button "עריכת תבנית הודעת קיבול" at bounding box center [513, 222] width 90 height 16
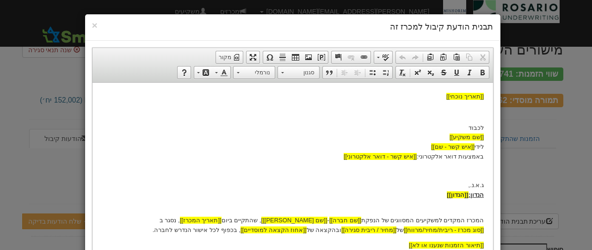
click at [253, 231] on p "המכרז המקדים למשקיעים המסווגים של הנפקת [[שם חברה]] - [[שם נייר מונפק]] , שהתקי…" at bounding box center [292, 220] width 382 height 29
drag, startPoint x: 255, startPoint y: 231, endPoint x: 317, endPoint y: 230, distance: 62.4
click at [317, 230] on p "המכרז המקדים למשקיעים המסווגים של הנפקת [[שם חברה]] - [[שם נייר מונפק]] , שהתקי…" at bounding box center [292, 220] width 382 height 29
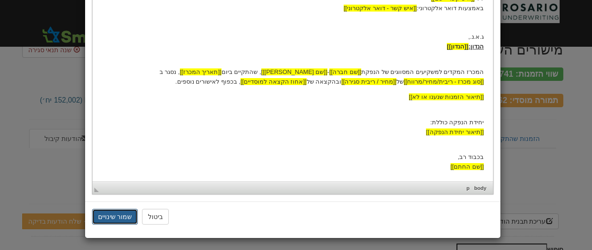
click at [129, 212] on button "שמור שינויים" at bounding box center [115, 217] width 46 height 16
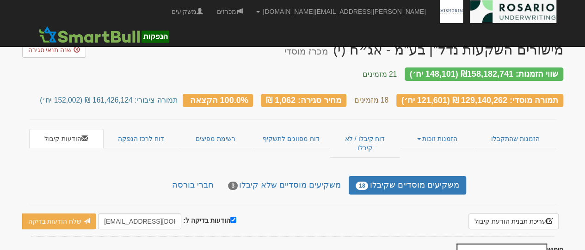
scroll to position [185, 0]
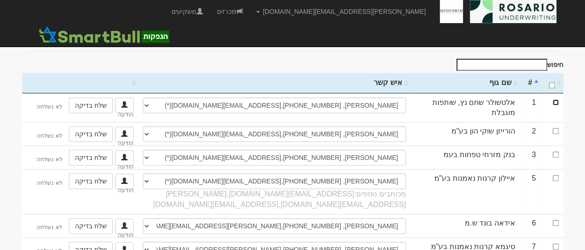
drag, startPoint x: 557, startPoint y: 84, endPoint x: 528, endPoint y: 74, distance: 30.6
click at [556, 99] on input "checkbox" at bounding box center [555, 102] width 6 height 6
checkbox input "true"
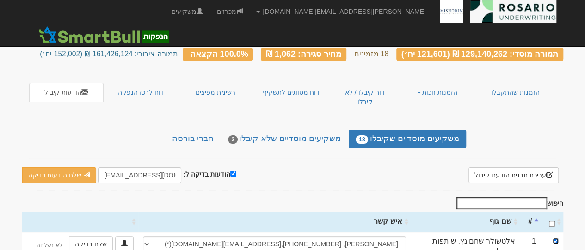
scroll to position [0, 0]
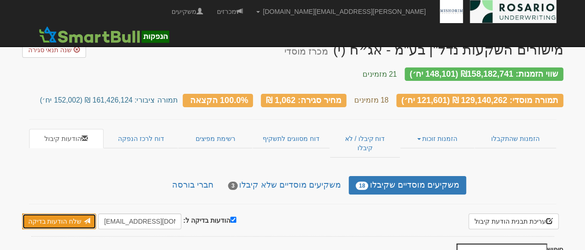
click at [73, 214] on link "שלח הודעות בדיקה" at bounding box center [59, 222] width 74 height 16
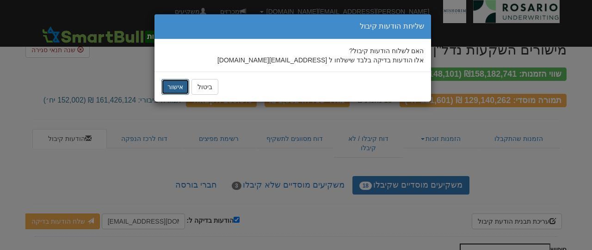
click at [179, 85] on button "אישור" at bounding box center [175, 87] width 28 height 16
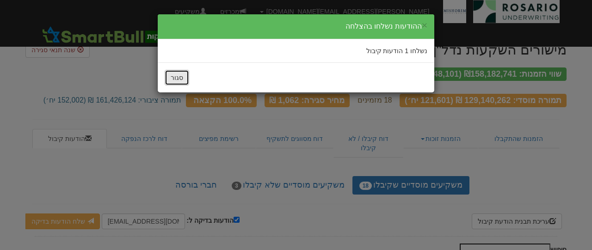
drag, startPoint x: 172, startPoint y: 81, endPoint x: 172, endPoint y: 95, distance: 13.9
click at [172, 81] on button "סגור" at bounding box center [177, 78] width 25 height 16
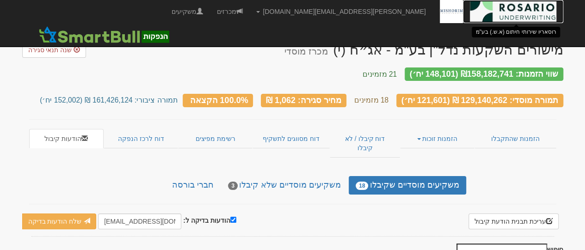
click at [518, 16] on img at bounding box center [513, 11] width 86 height 23
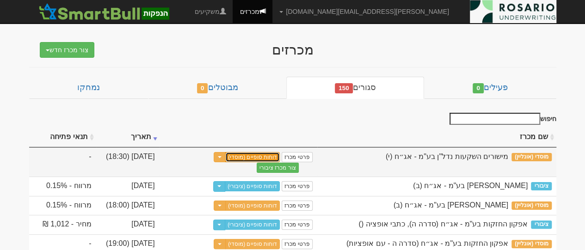
click at [274, 159] on link "דוחות סופיים (מוסדי)" at bounding box center [252, 157] width 55 height 10
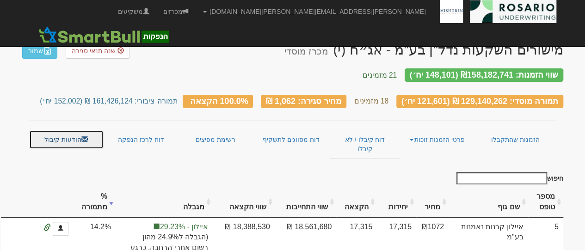
click at [55, 133] on link "הודעות קיבול" at bounding box center [66, 139] width 74 height 19
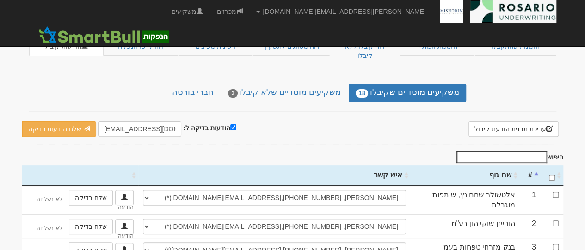
scroll to position [139, 0]
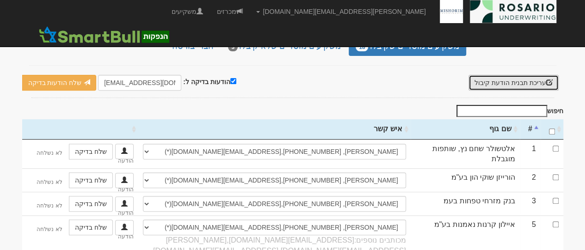
click at [492, 75] on button "עריכת תבנית הודעת קיבול" at bounding box center [513, 83] width 90 height 16
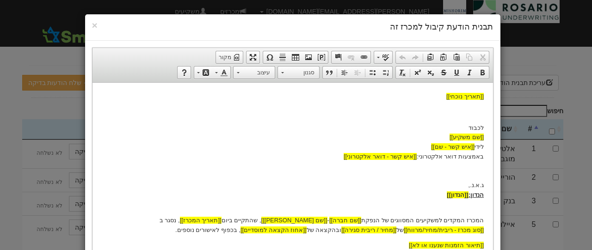
click at [572, 125] on div "× תבנית הודעת קיבול למכרז זה עורך טקסט עשיר, template_body סרגלי כלים של העורך …" at bounding box center [296, 125] width 592 height 250
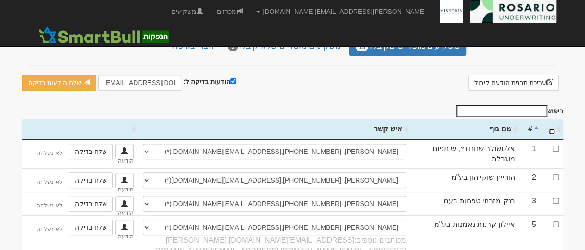
click at [552, 129] on input "\a : activate to sort column ascending" at bounding box center [552, 132] width 6 height 6
checkbox input "true"
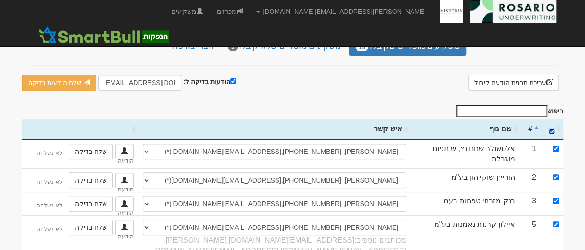
checkbox input "true"
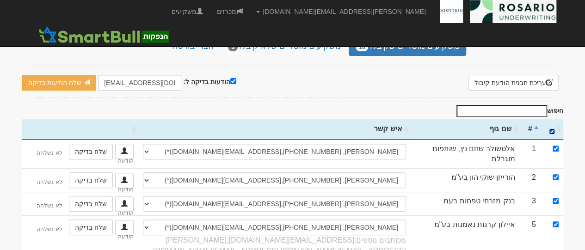
checkbox input "true"
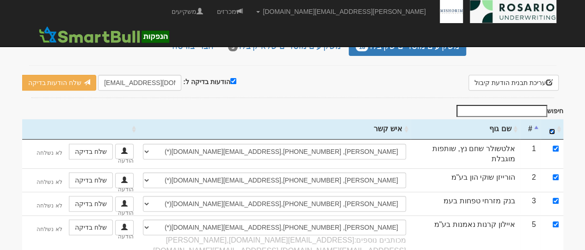
checkbox input "true"
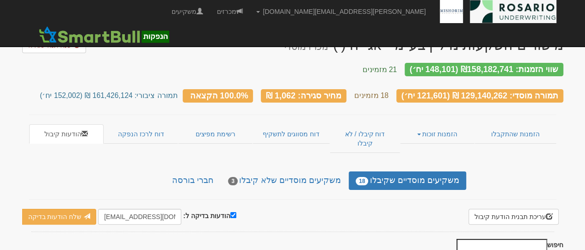
scroll to position [0, 0]
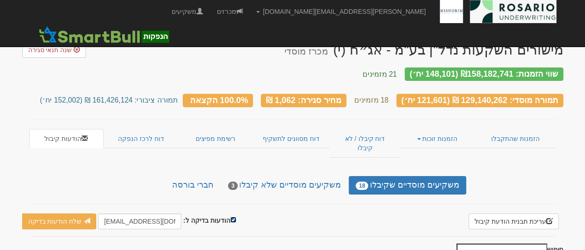
click at [231, 217] on input "הודעות בדיקה ל:" at bounding box center [233, 220] width 6 height 6
checkbox input "false"
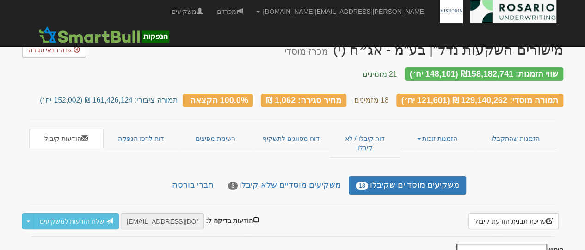
scroll to position [92, 0]
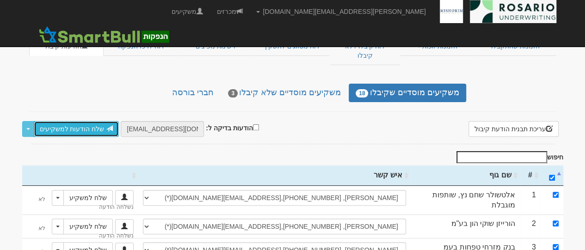
click at [75, 121] on link "שלח הודעות למשקיעים" at bounding box center [77, 129] width 86 height 16
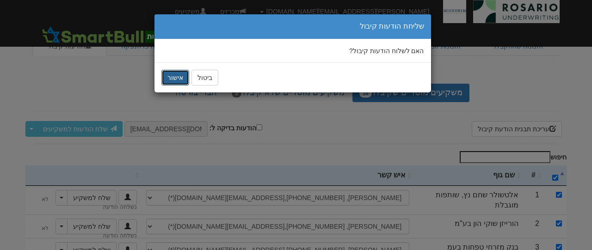
click at [171, 74] on button "אישור" at bounding box center [175, 78] width 28 height 16
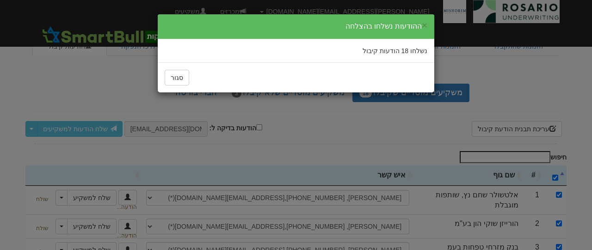
click at [472, 95] on div "× ההודעות נשלחו בהצלחה נשלחו 18 הודעות קיבול סגור" at bounding box center [296, 125] width 592 height 250
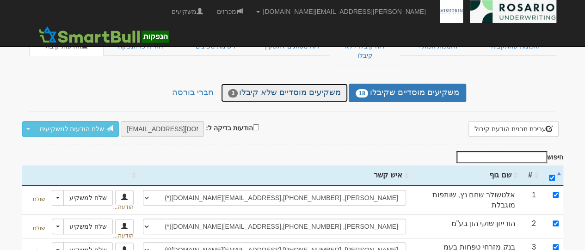
click at [337, 84] on link "משקיעים מוסדיים שלא קיבלו 3" at bounding box center [284, 93] width 127 height 18
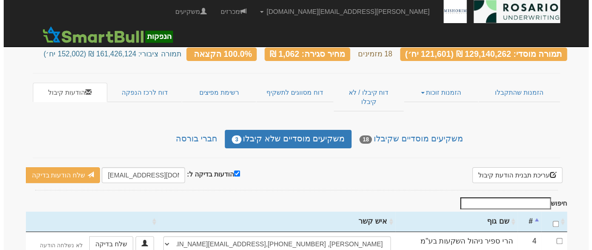
scroll to position [80, 0]
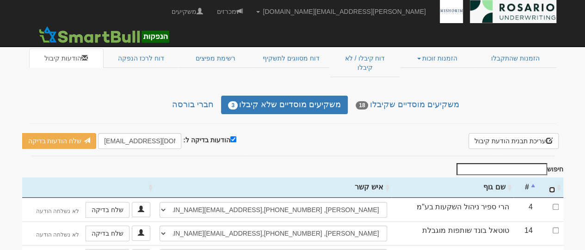
click at [549, 187] on input "\a : activate to sort column ascending" at bounding box center [552, 190] width 6 height 6
checkbox input "true"
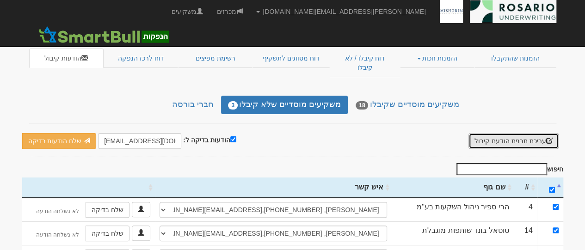
click at [496, 133] on button "עריכת תבנית הודעת קיבול" at bounding box center [513, 141] width 90 height 16
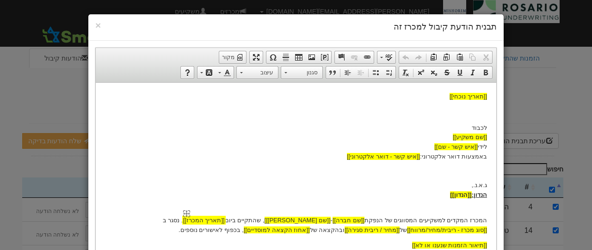
scroll to position [62, 0]
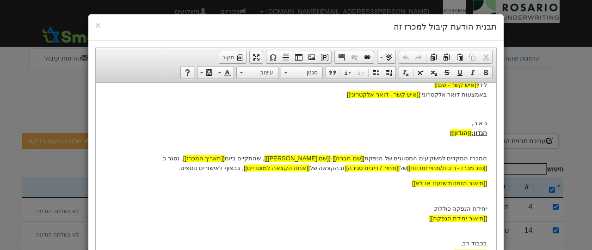
click at [561, 95] on div "× תבנית הודעת קיבול למכרז זה עורך טקסט עשיר, template_body סרגלי כלים של העורך …" at bounding box center [296, 125] width 592 height 250
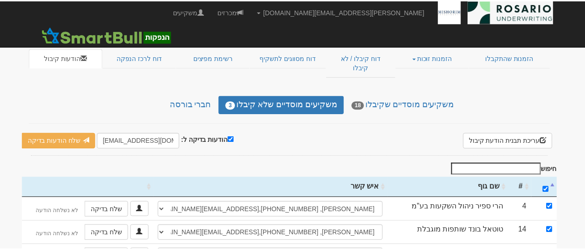
scroll to position [0, 0]
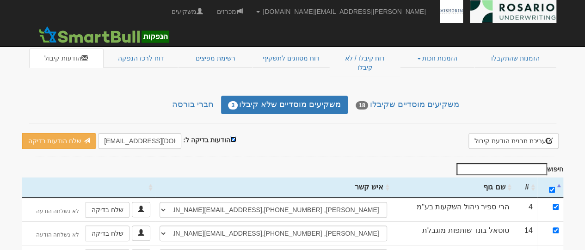
click at [230, 136] on input "הודעות בדיקה ל:" at bounding box center [233, 139] width 6 height 6
checkbox input "false"
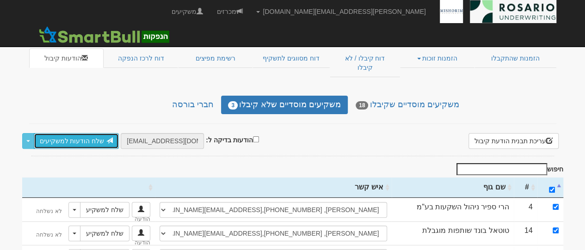
click at [86, 133] on link "שלח הודעות למשקיעים" at bounding box center [77, 141] width 86 height 16
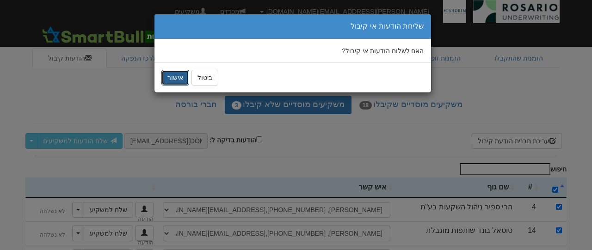
click at [168, 78] on button "אישור" at bounding box center [175, 78] width 28 height 16
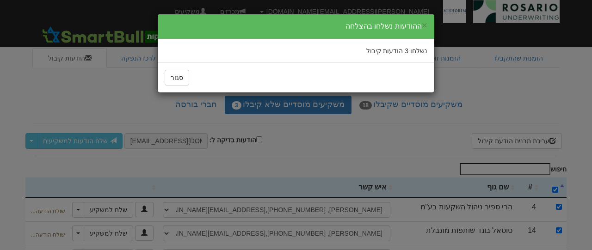
click at [419, 73] on div "סגור" at bounding box center [296, 78] width 263 height 16
click at [444, 137] on div "× ההודעות נשלחו בהצלחה נשלחו 3 הודעות קיבול סגור" at bounding box center [296, 125] width 592 height 250
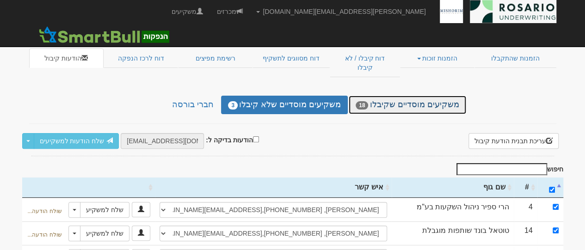
click at [444, 96] on link "משקיעים מוסדיים שקיבלו 18" at bounding box center [407, 105] width 117 height 18
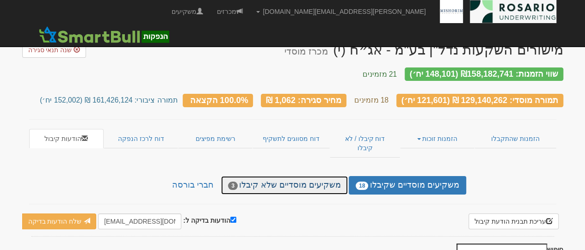
click at [311, 176] on link "משקיעים מוסדיים שלא קיבלו 3" at bounding box center [284, 185] width 127 height 18
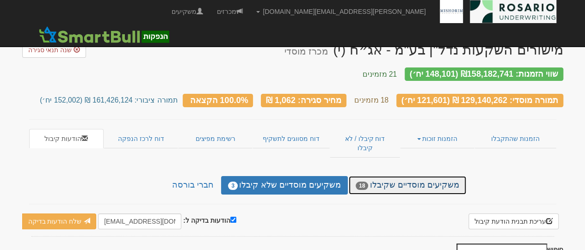
click at [419, 176] on link "משקיעים מוסדיים שקיבלו 18" at bounding box center [407, 185] width 117 height 18
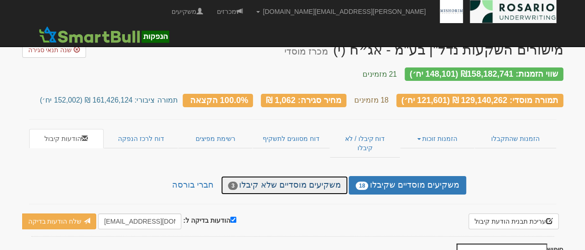
click at [329, 176] on link "משקיעים מוסדיים שלא קיבלו 3" at bounding box center [284, 185] width 127 height 18
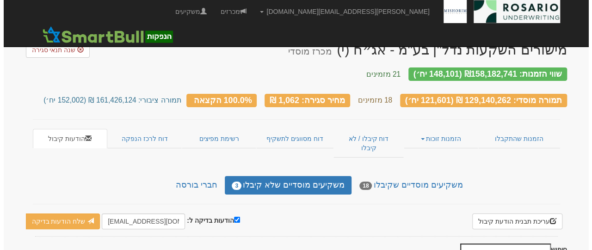
scroll to position [80, 0]
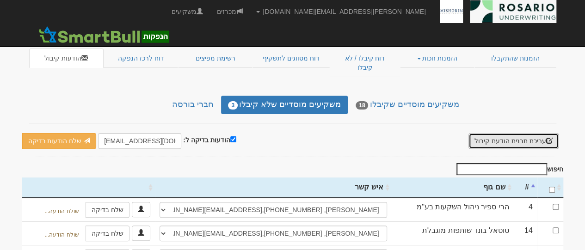
click at [520, 133] on button "עריכת תבנית הודעת קיבול" at bounding box center [513, 141] width 90 height 16
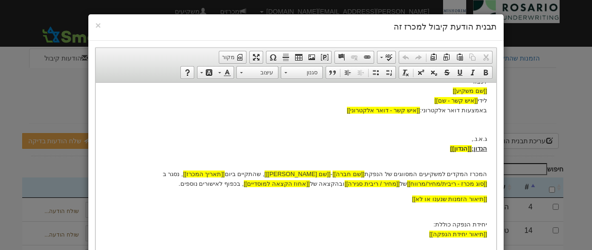
scroll to position [62, 0]
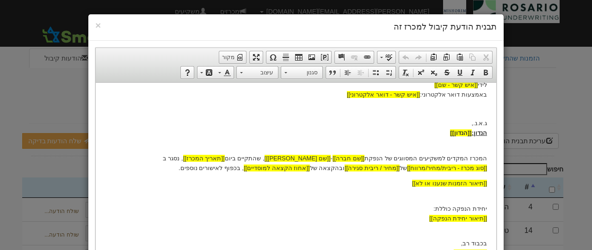
click at [558, 91] on div "× תבנית הודעת קיבול למכרז זה עורך טקסט עשיר, template_body סרגלי כלים של העורך …" at bounding box center [296, 125] width 592 height 250
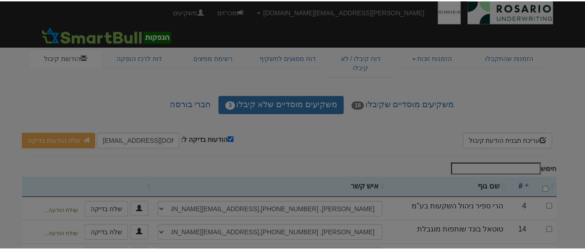
scroll to position [0, 0]
